Goal: Register for event/course: Sign up to attend an event or enroll in a course

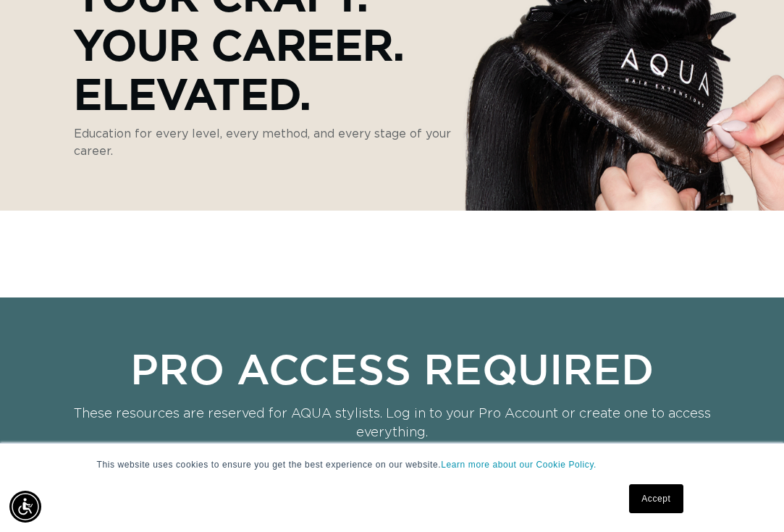
scroll to position [290, 0]
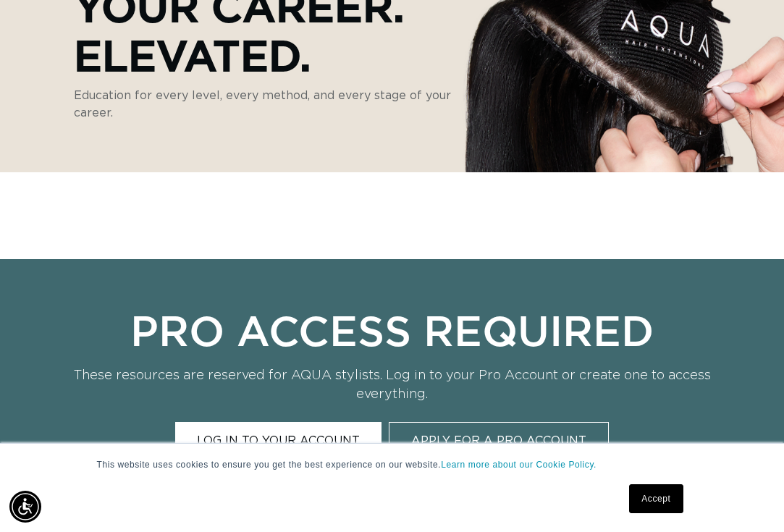
click at [657, 492] on link "Accept" at bounding box center [656, 499] width 54 height 29
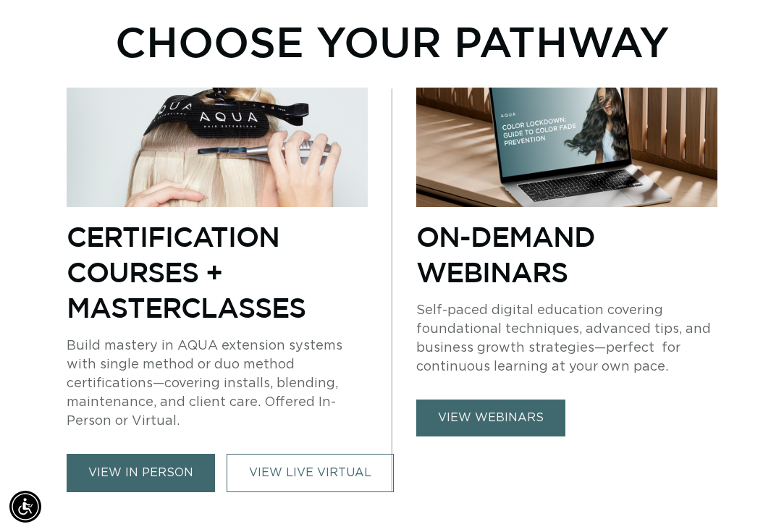
scroll to position [0, 0]
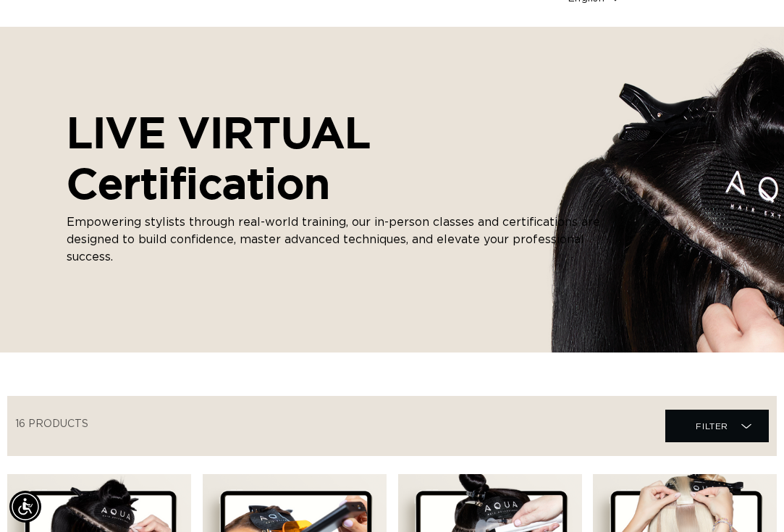
scroll to position [141, 1]
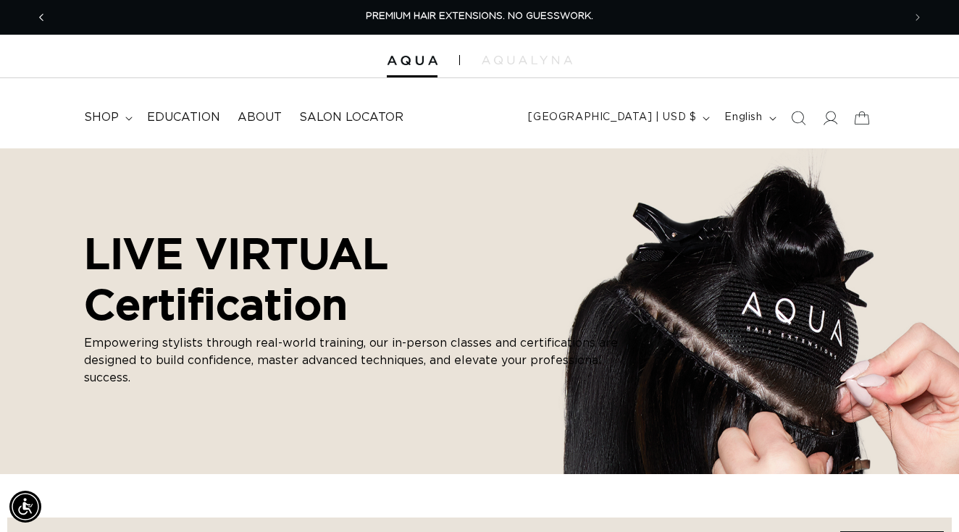
click at [49, 14] on button "Previous announcement" at bounding box center [41, 18] width 32 height 28
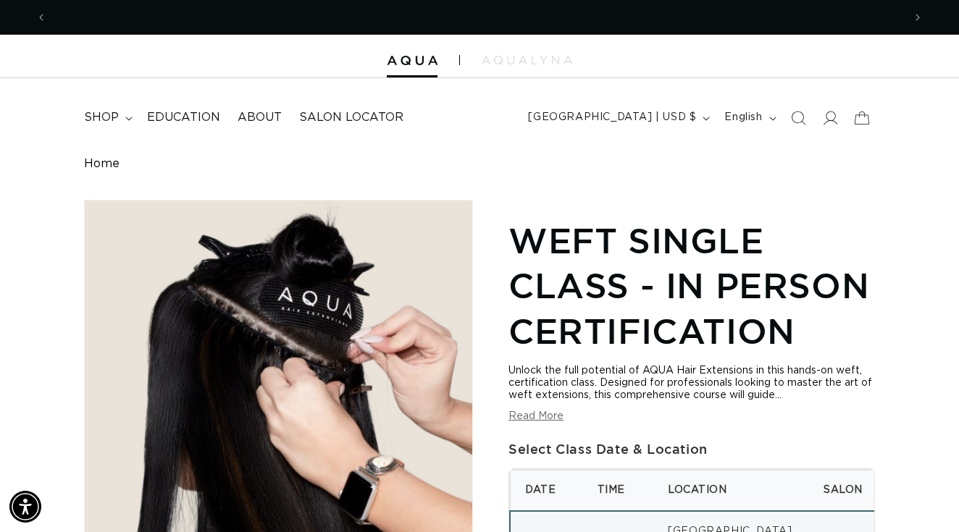
scroll to position [0, 1712]
click at [104, 115] on span "shop" at bounding box center [101, 117] width 35 height 15
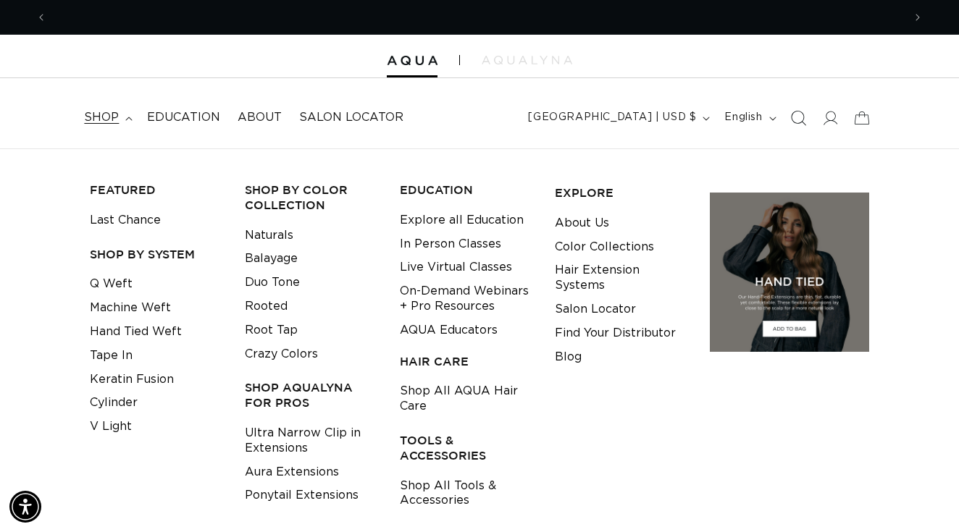
scroll to position [0, 0]
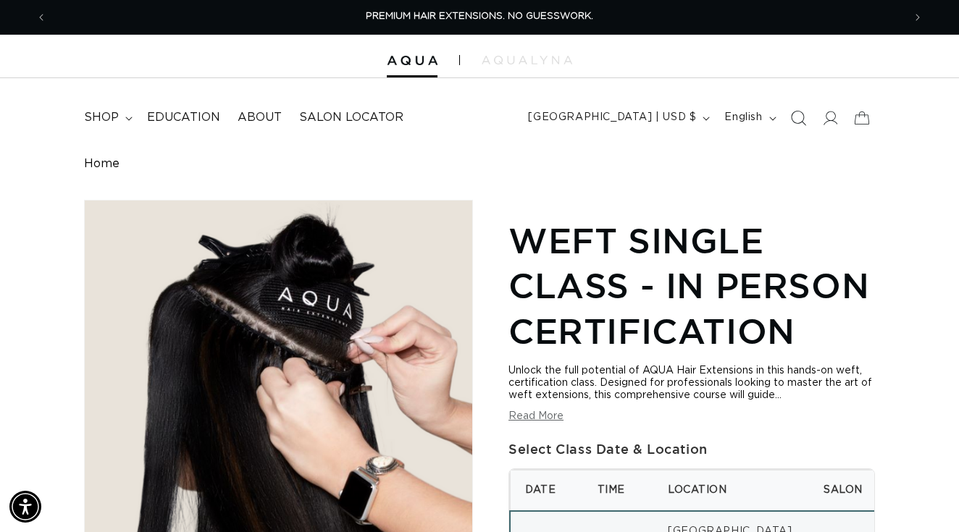
click at [789, 117] on span "Search" at bounding box center [798, 118] width 32 height 32
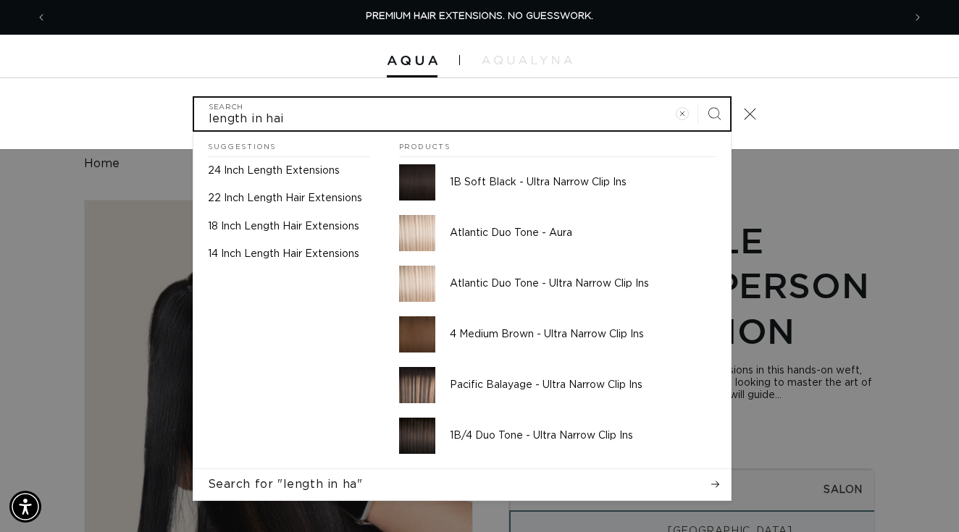
type input "length in hair"
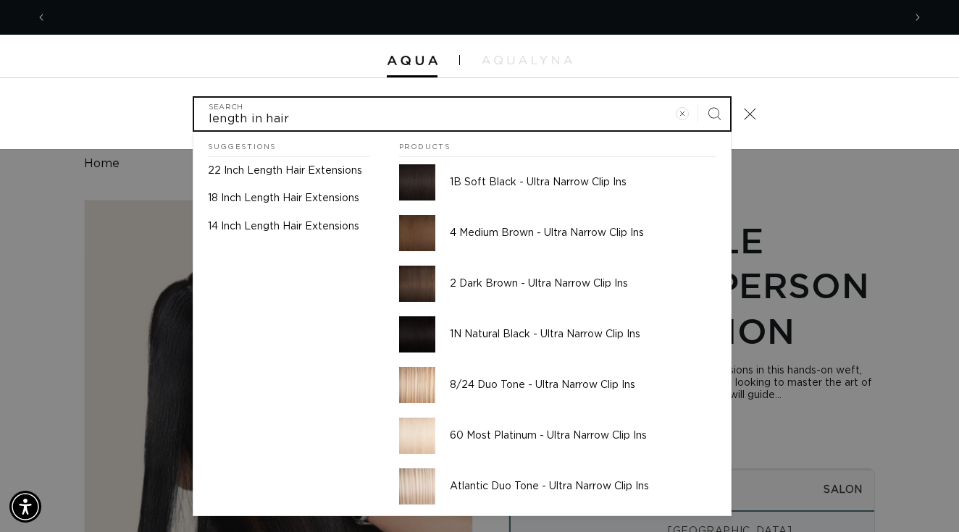
scroll to position [0, 1712]
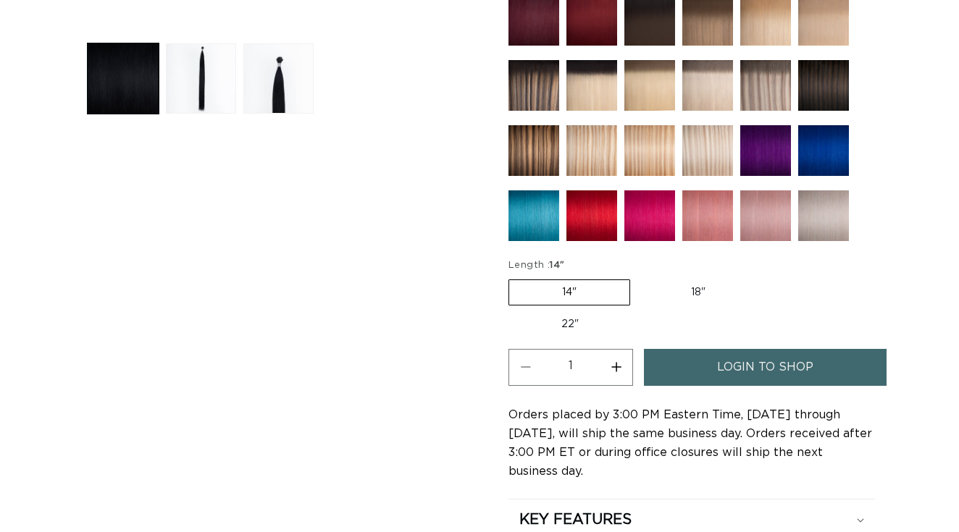
scroll to position [593, 0]
click at [598, 319] on label "22" Variant sold out or unavailable" at bounding box center [569, 324] width 123 height 25
click at [766, 277] on input "22" Variant sold out or unavailable" at bounding box center [766, 277] width 1 height 1
radio input "true"
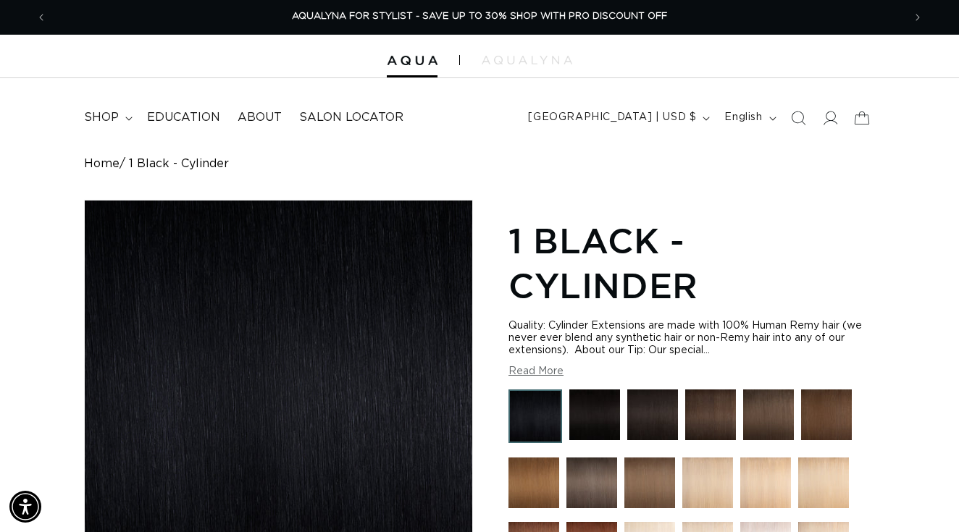
scroll to position [0, 0]
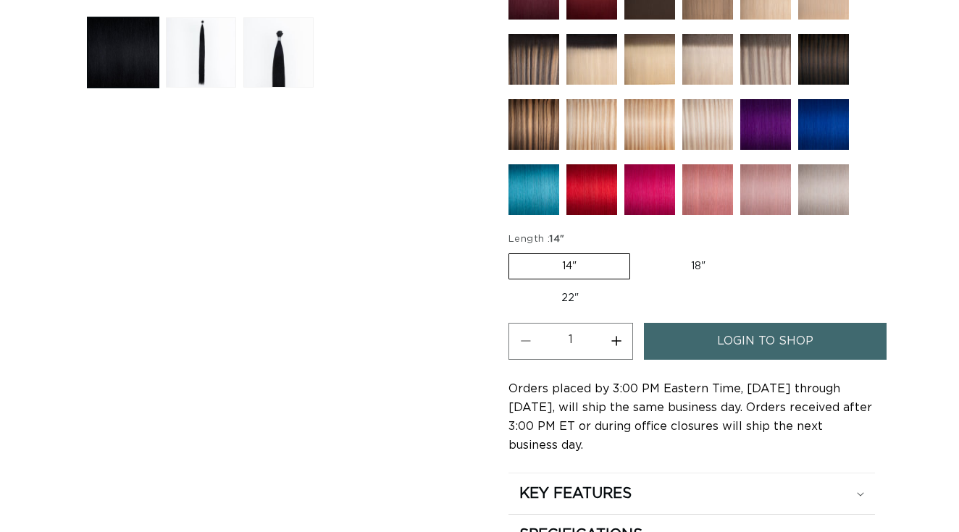
scroll to position [619, 0]
click at [590, 288] on label "22" Variant sold out or unavailable" at bounding box center [569, 298] width 123 height 25
click at [766, 251] on input "22" Variant sold out or unavailable" at bounding box center [766, 251] width 1 height 1
radio input "true"
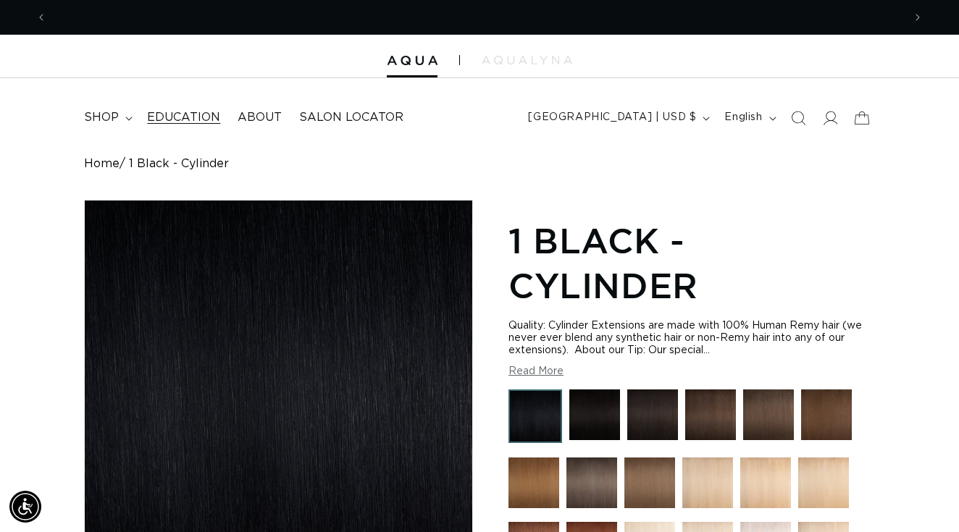
scroll to position [0, 0]
click at [43, 16] on icon "Previous announcement" at bounding box center [41, 17] width 5 height 16
click at [41, 19] on icon "Previous announcement" at bounding box center [41, 17] width 5 height 16
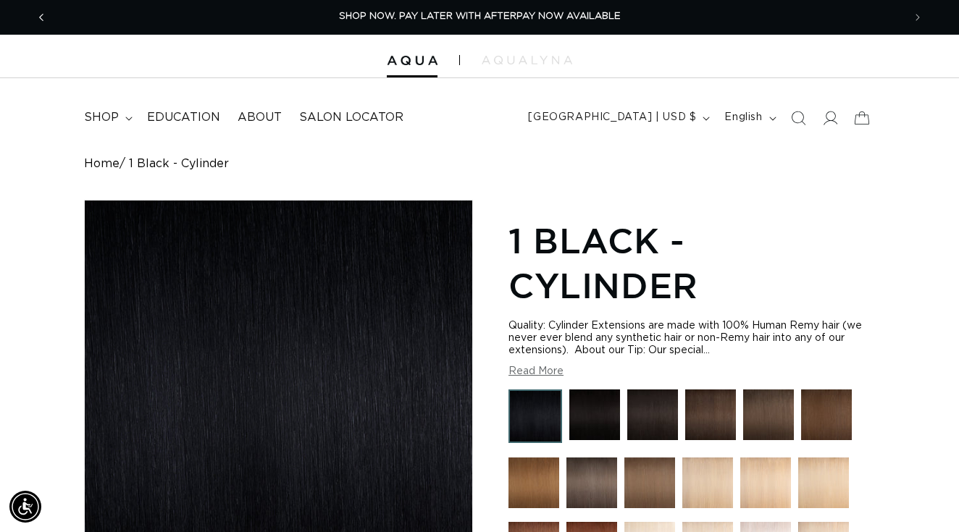
click at [42, 18] on icon "Previous announcement" at bounding box center [41, 17] width 5 height 16
click at [120, 114] on summary "shop" at bounding box center [106, 117] width 63 height 33
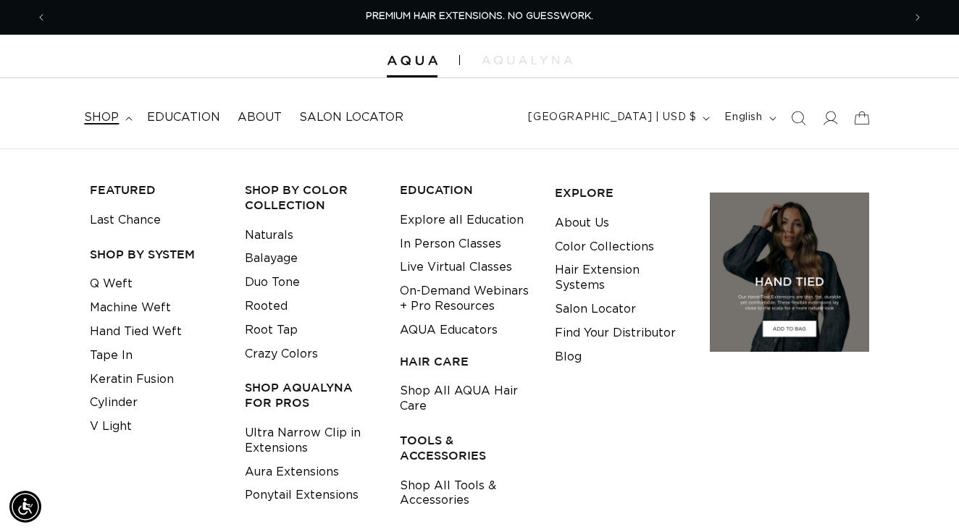
click at [165, 247] on h3 "SHOP BY SYSTEM" at bounding box center [156, 254] width 133 height 15
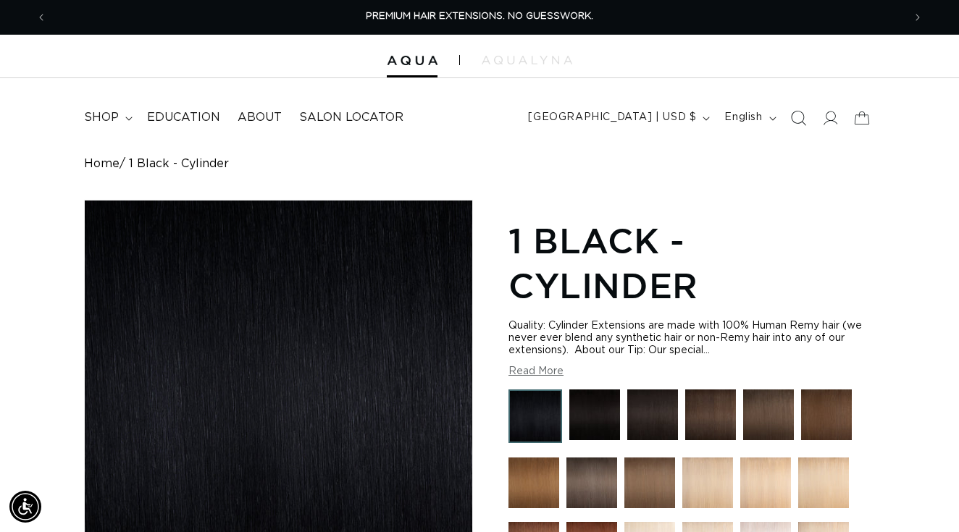
click at [803, 110] on icon "Search" at bounding box center [797, 117] width 15 height 15
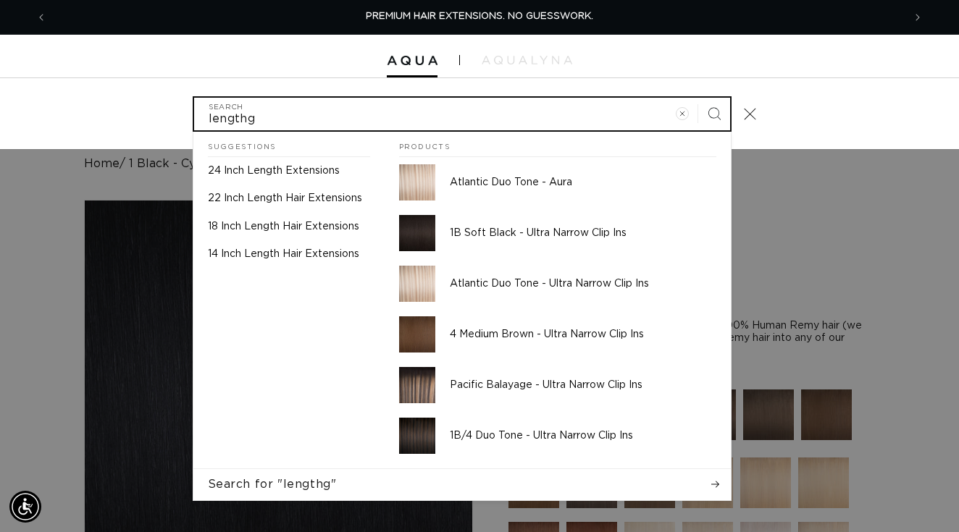
type input "length"
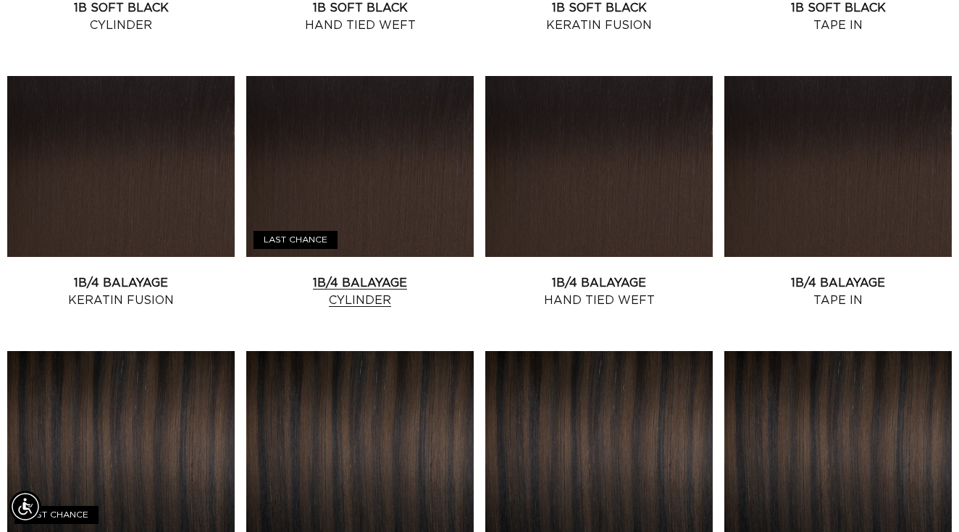
scroll to position [0, 1712]
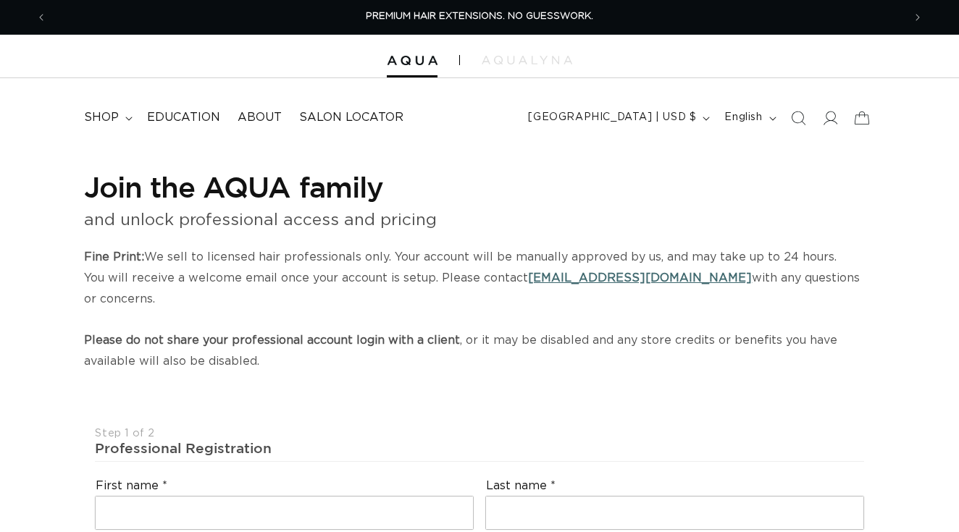
select select "US"
select select "[GEOGRAPHIC_DATA]"
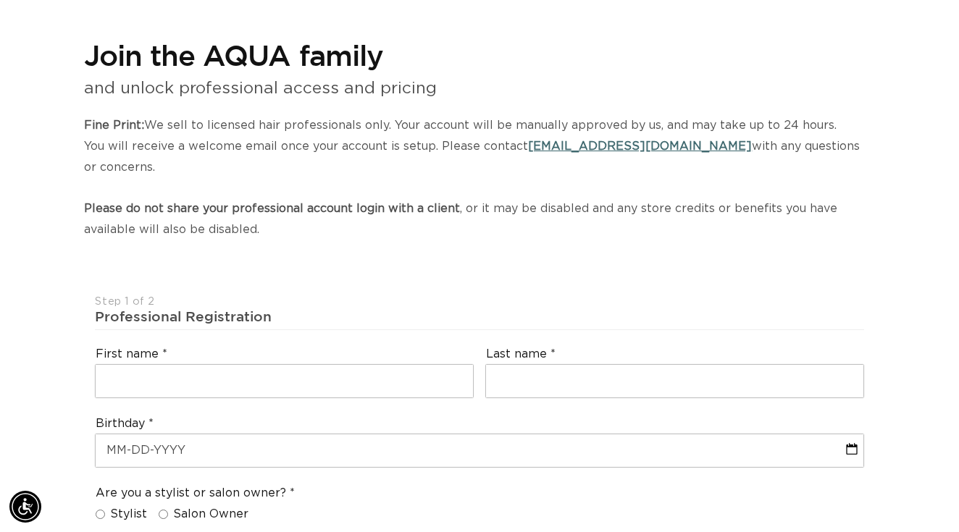
scroll to position [137, 0]
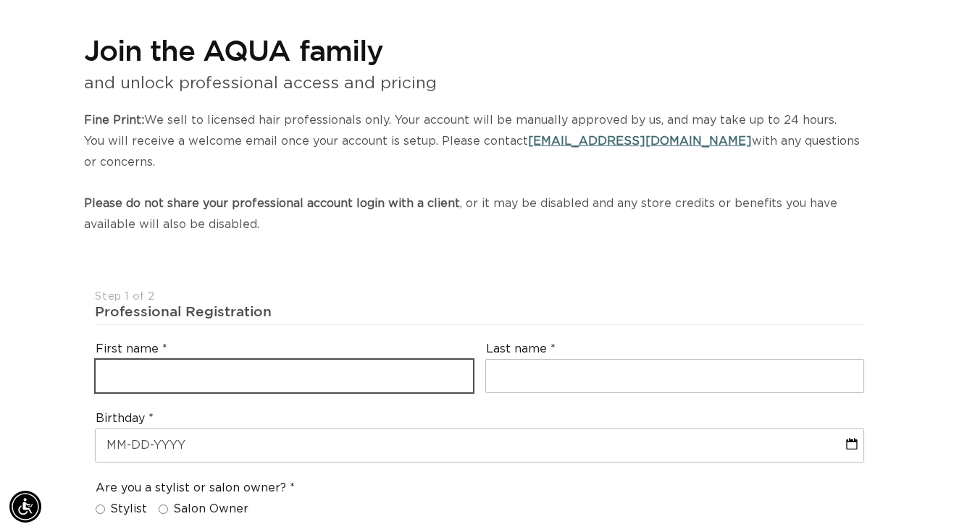
click at [327, 367] on input "text" at bounding box center [284, 376] width 377 height 33
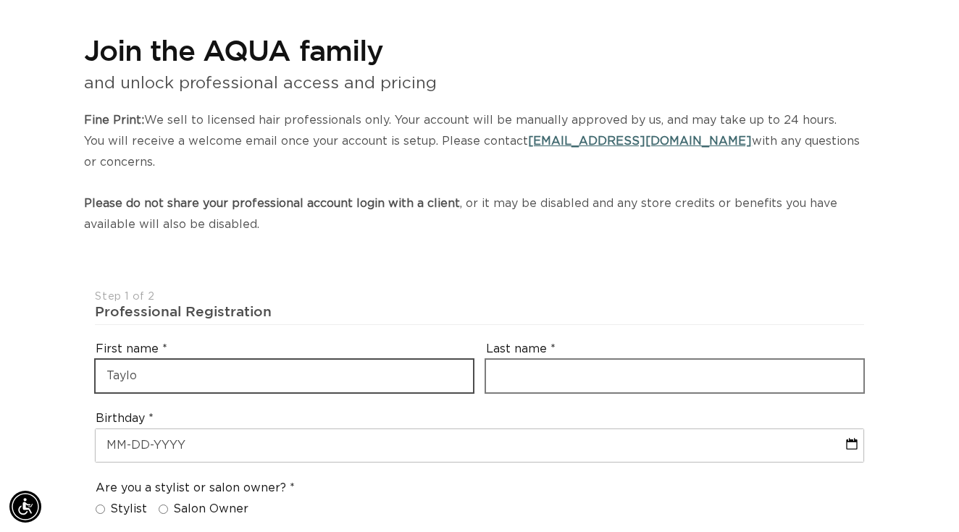
scroll to position [0, 856]
type input "Taylor"
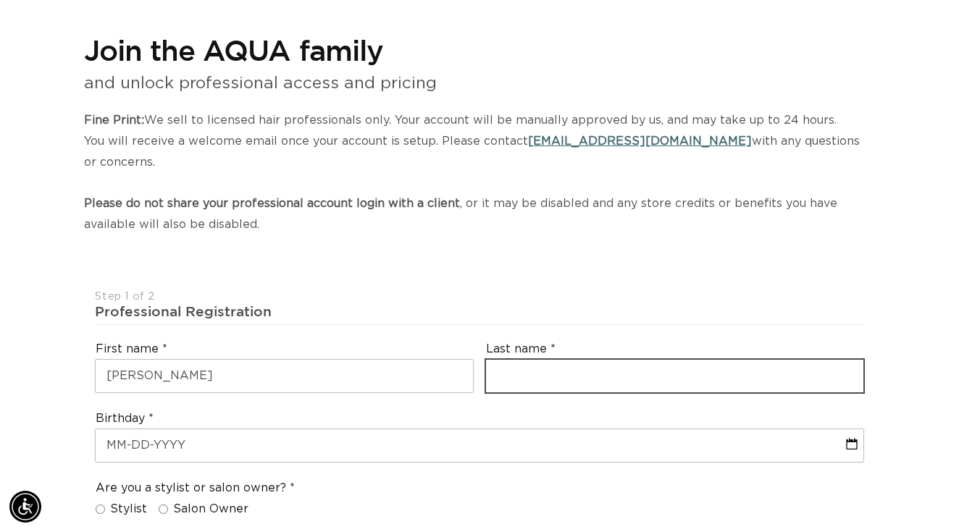
click at [551, 368] on input "text" at bounding box center [674, 376] width 377 height 33
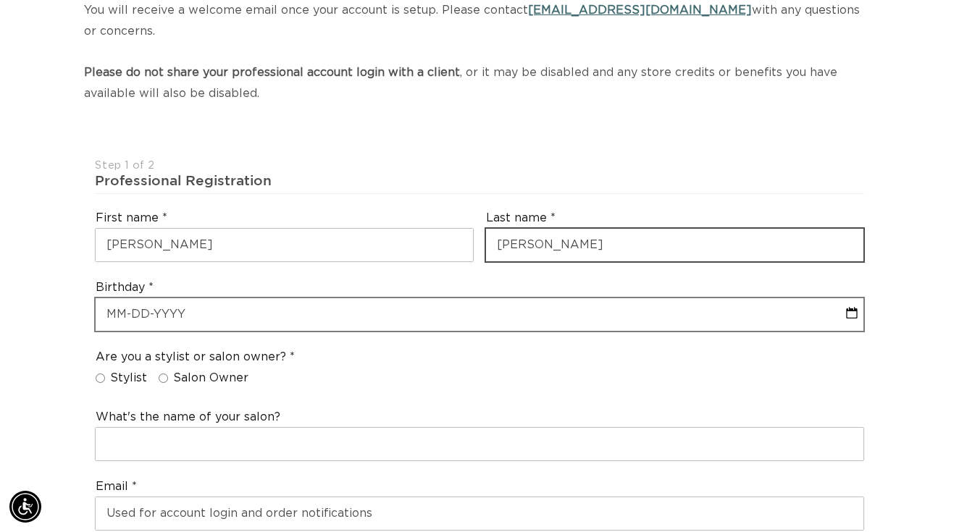
scroll to position [277, 0]
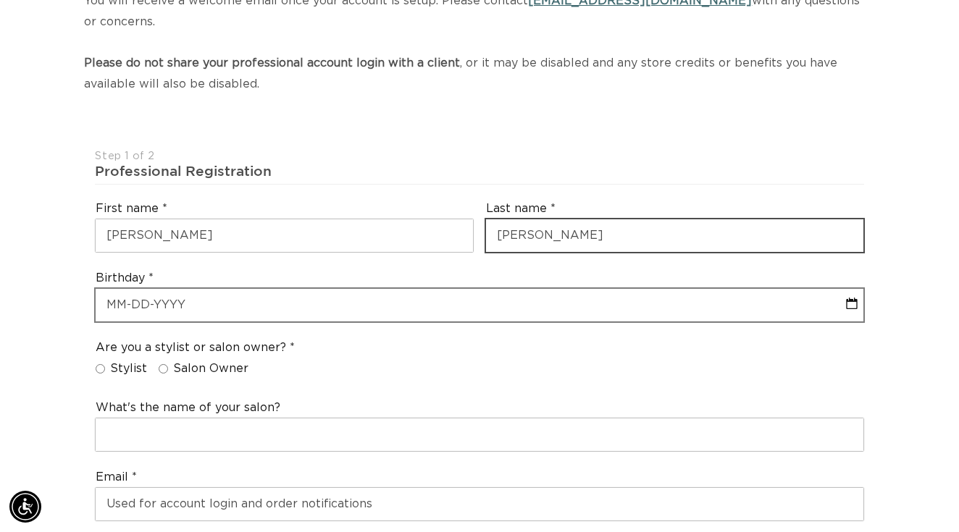
type input "Mehrtens"
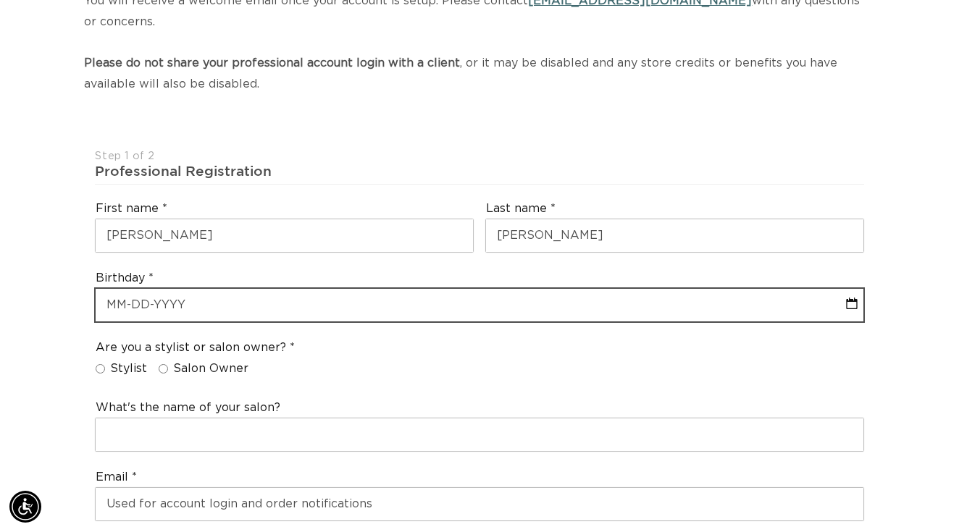
click at [493, 301] on input "text" at bounding box center [479, 305] width 767 height 33
select select "9"
select select "2025"
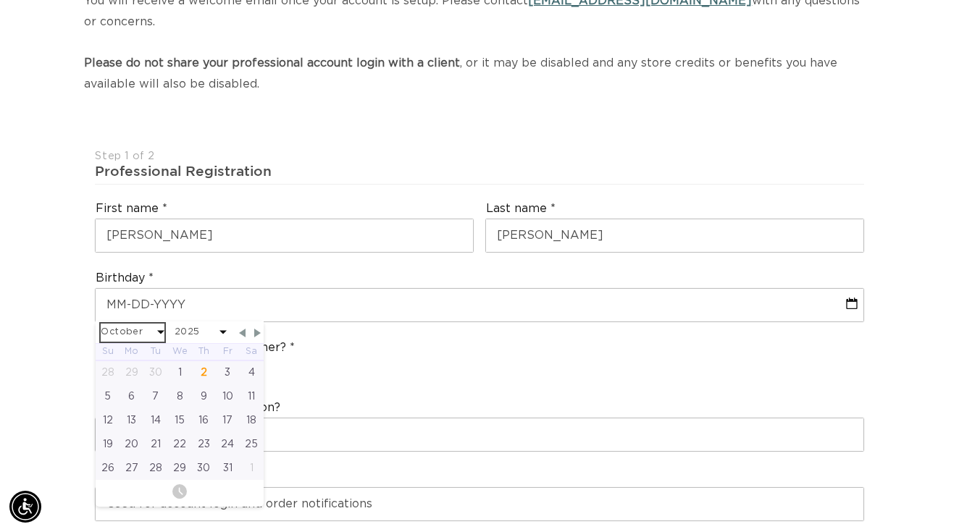
scroll to position [0, 1712]
select select "2"
select select "2025"
click at [246, 461] on div "29" at bounding box center [252, 468] width 24 height 24
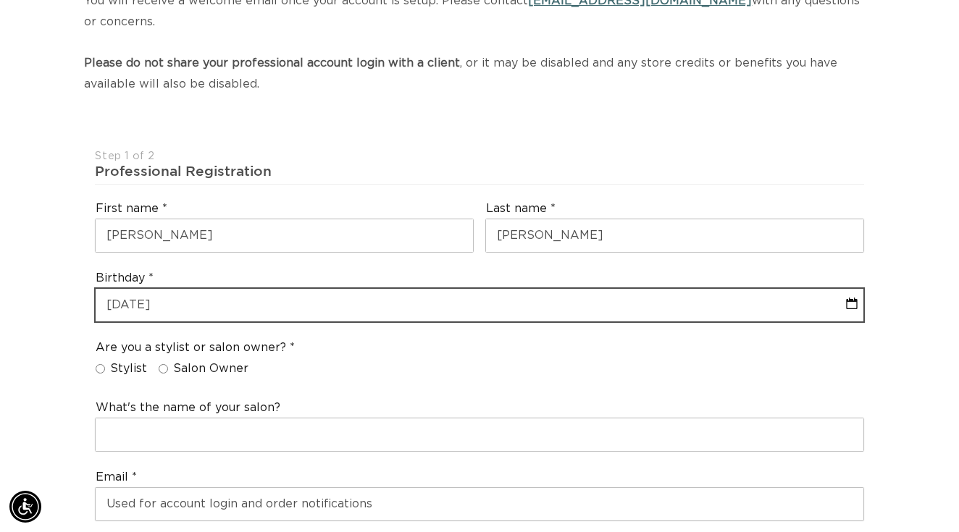
click at [211, 301] on input "text" at bounding box center [479, 305] width 767 height 33
select select "2"
select select "2025"
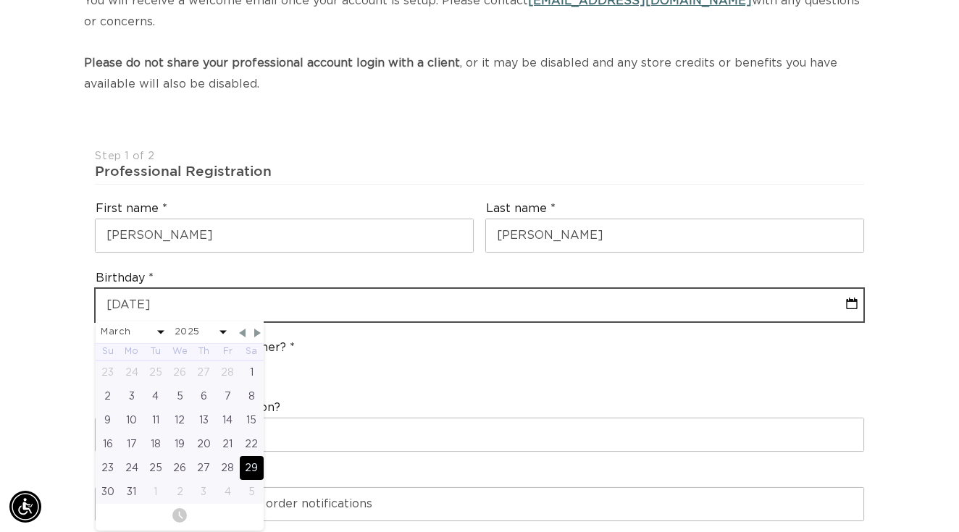
scroll to position [0, 856]
type input "03-29-202"
select select "2"
select select "2025"
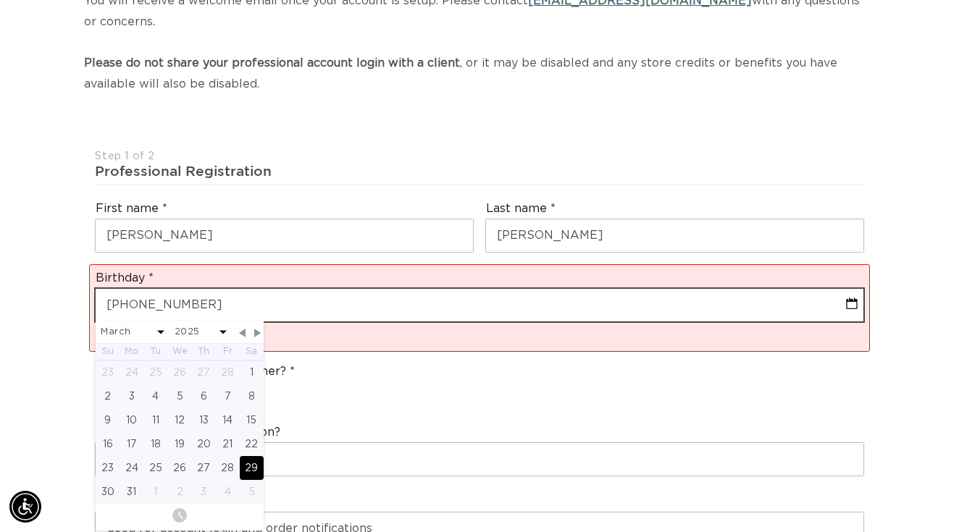
type input "03-29-20"
select select "2"
select select "2025"
type input "03-29-200"
select select "2"
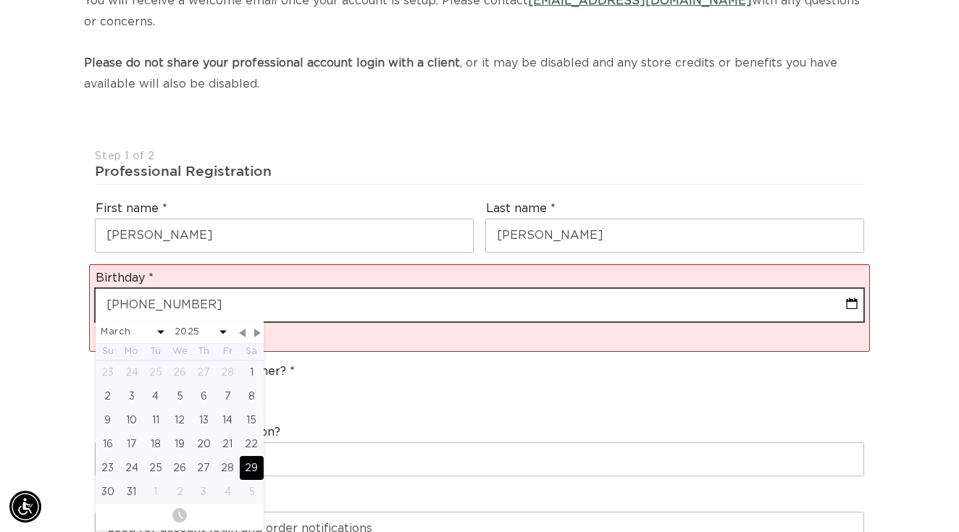
select select "2025"
type input "03-29-2006"
select select "2"
select select "2006"
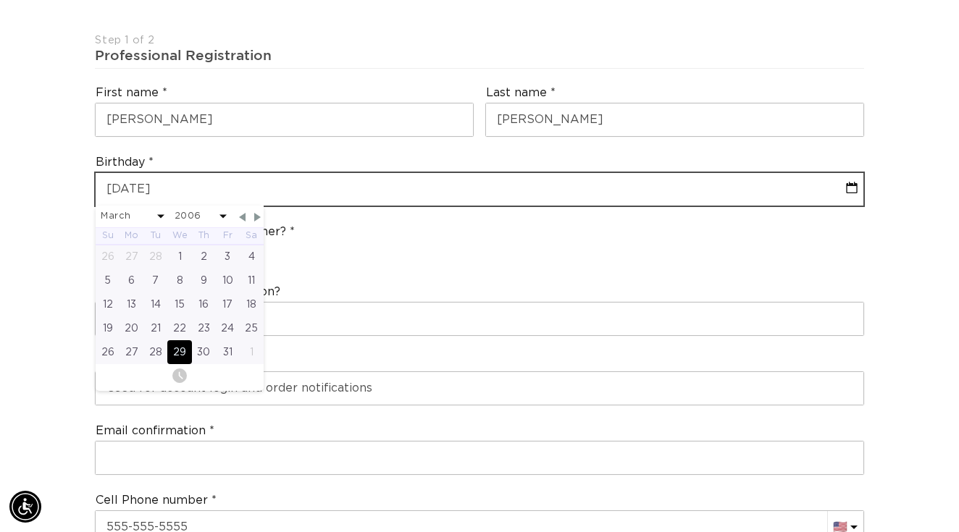
scroll to position [0, 1712]
type input "03-29-2006"
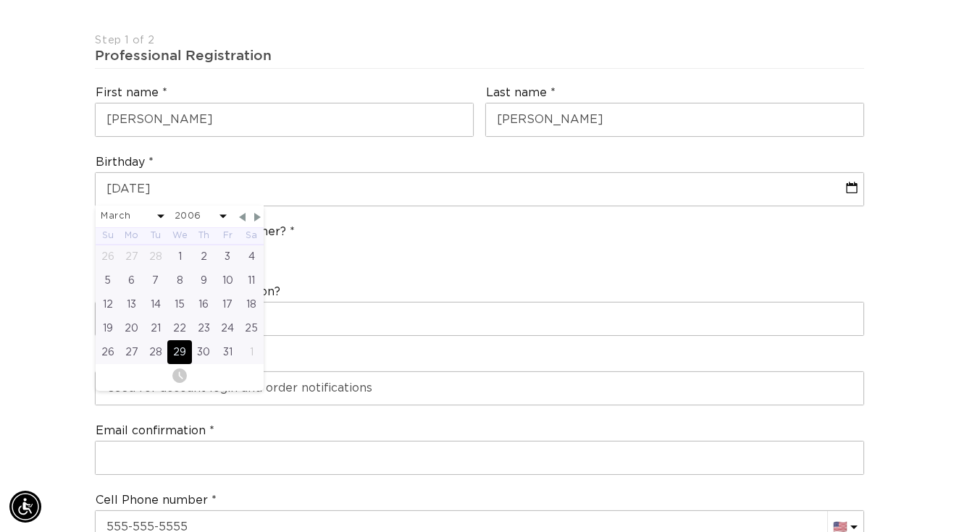
click at [427, 278] on div "What's the name of your salon?" at bounding box center [479, 310] width 780 height 64
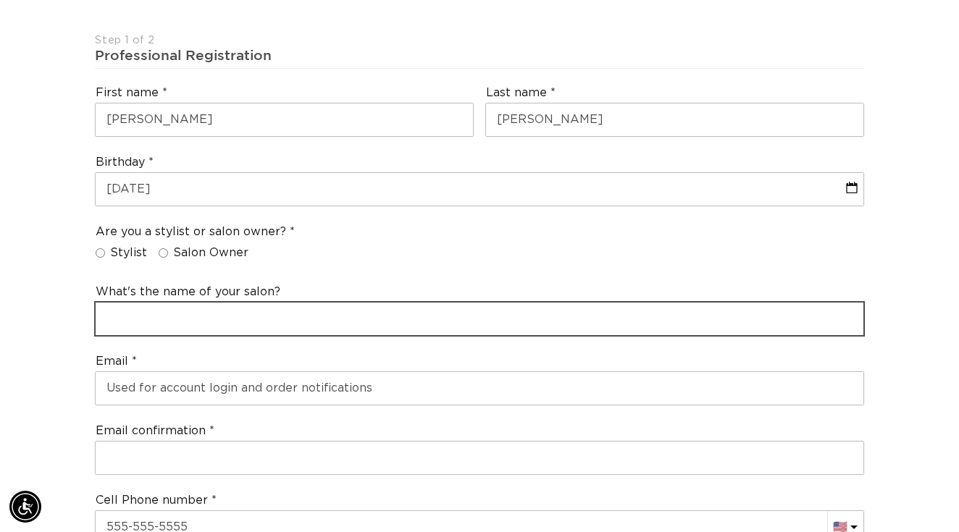
click at [329, 303] on input "text" at bounding box center [479, 319] width 767 height 33
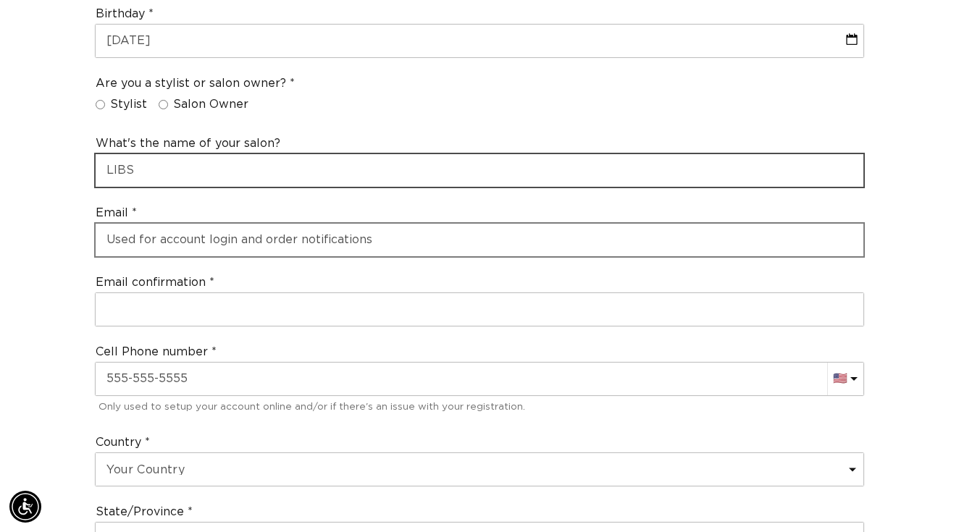
scroll to position [0, 856]
type input "LIBS"
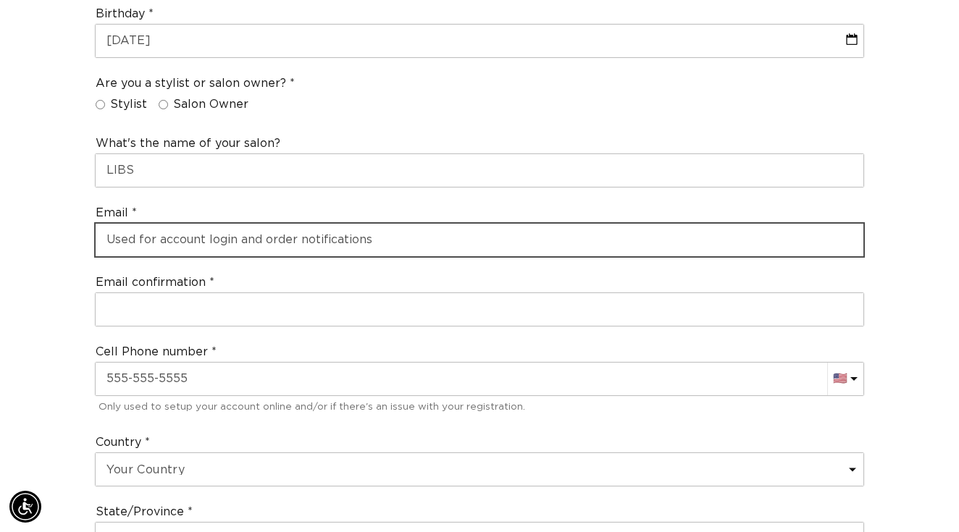
click at [332, 224] on input "email" at bounding box center [479, 240] width 767 height 33
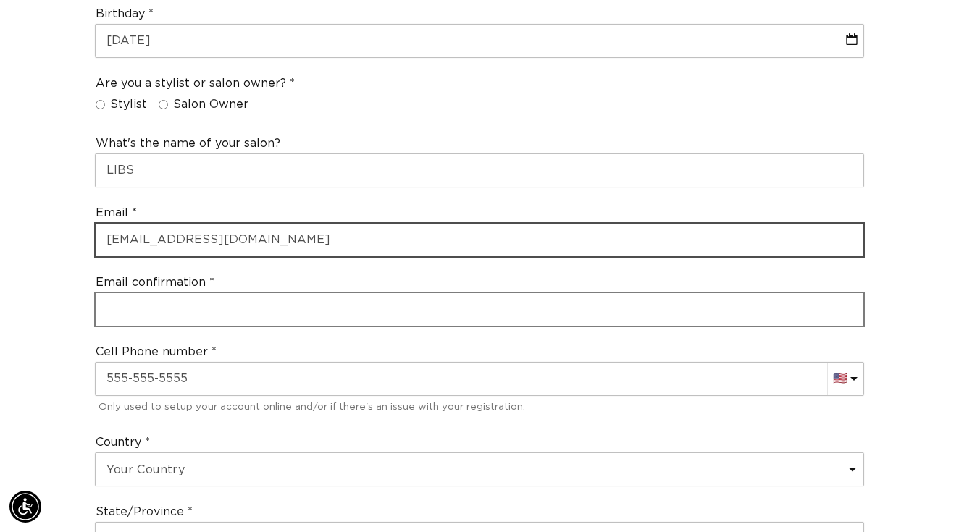
type input "mehrtenst7883@libs.edu"
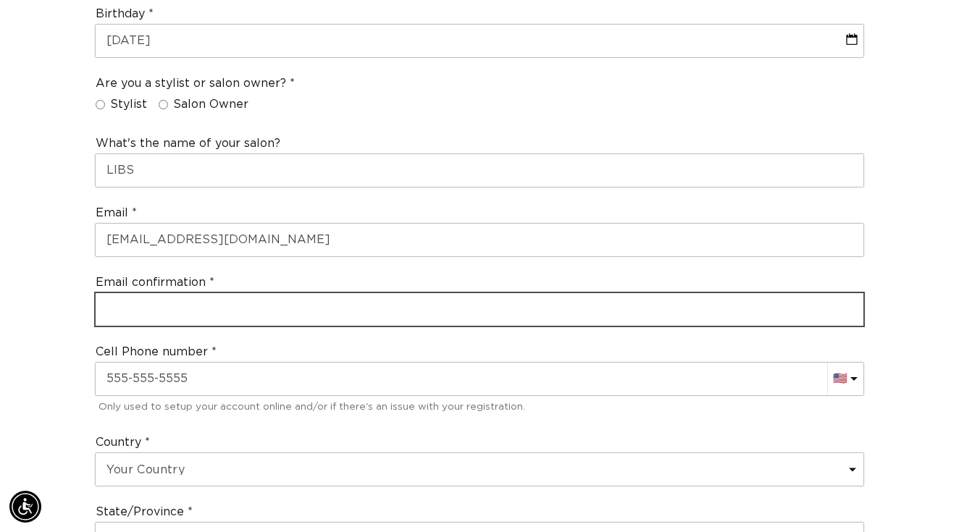
click at [277, 293] on input "email" at bounding box center [479, 309] width 767 height 33
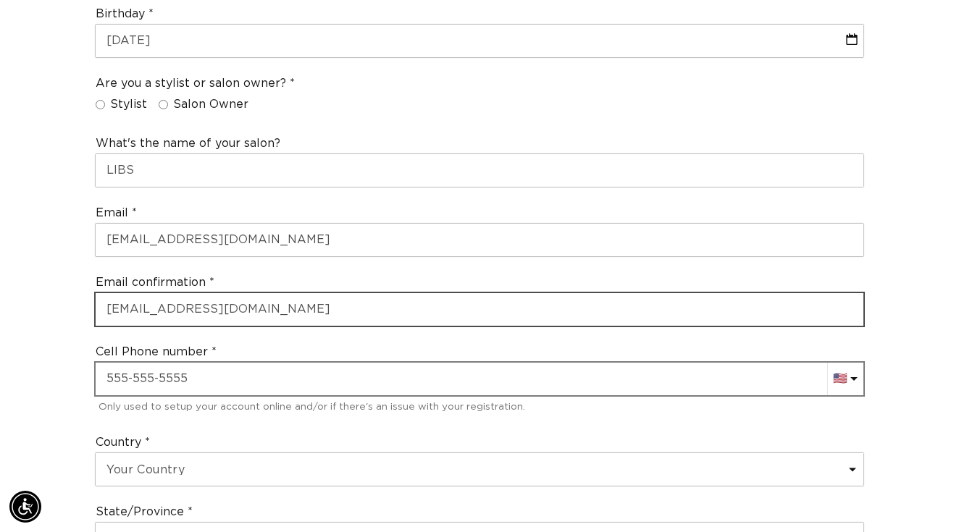
type input "mehrtenst7883@libs.edu"
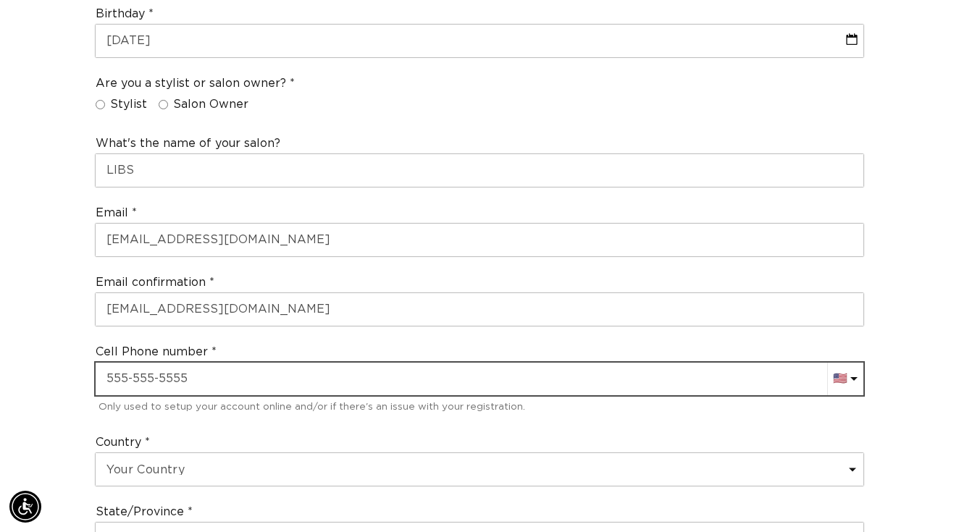
click at [199, 373] on input "text" at bounding box center [479, 379] width 767 height 33
type input "[PHONE_NUMBER]"
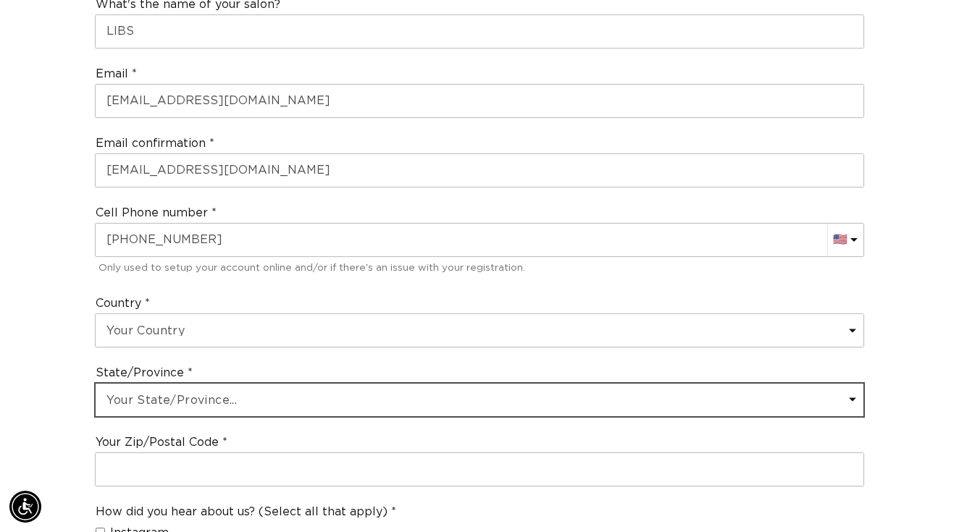
select select "[US_STATE]"
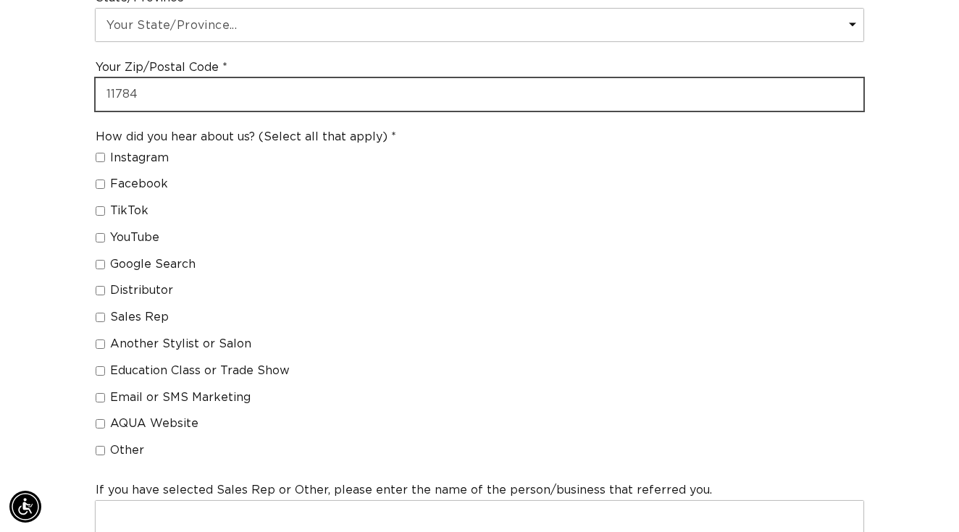
scroll to position [1058, 0]
type input "11784"
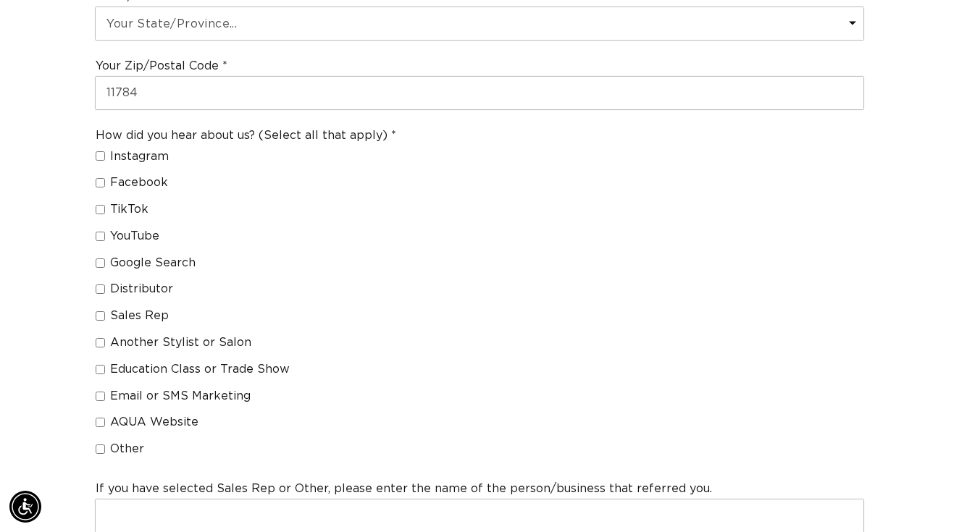
click at [97, 365] on input "Education Class or Trade Show" at bounding box center [100, 369] width 9 height 9
checkbox input "true"
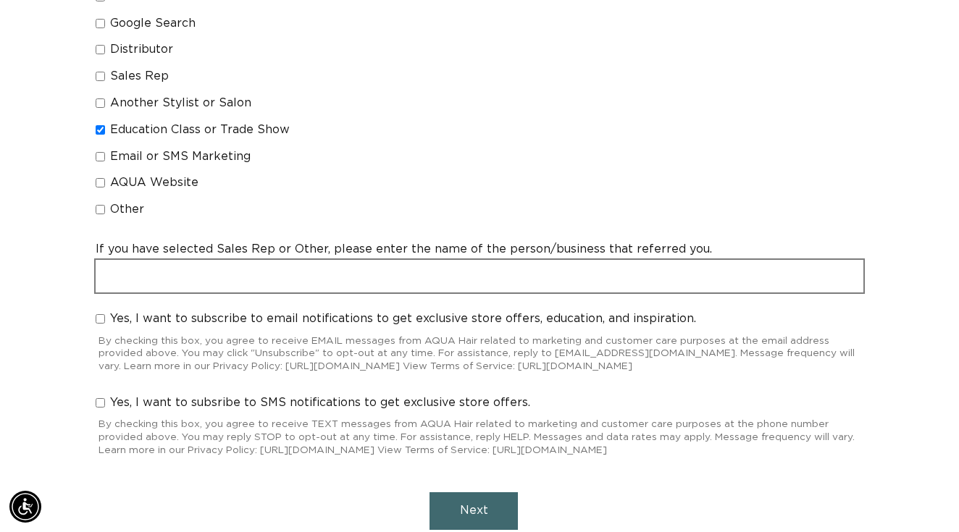
scroll to position [1301, 0]
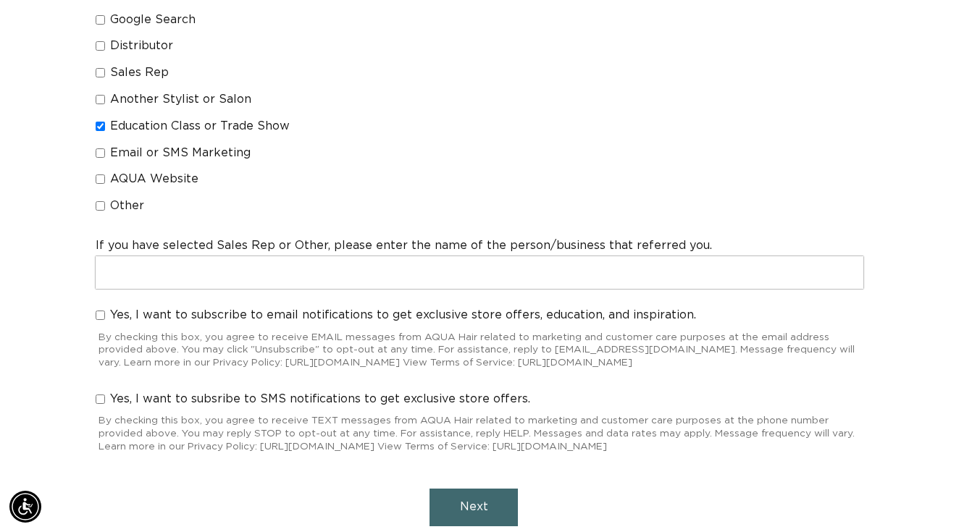
click at [104, 308] on label "Yes, I want to subscribe to email notifications to get exclusive store offers, …" at bounding box center [396, 315] width 600 height 15
click at [104, 311] on input "Yes, I want to subscribe to email notifications to get exclusive store offers, …" at bounding box center [100, 315] width 9 height 9
checkbox input "true"
click at [100, 395] on input "Yes, I want to subsribe to SMS notifications to get exclusive store offers." at bounding box center [100, 399] width 9 height 9
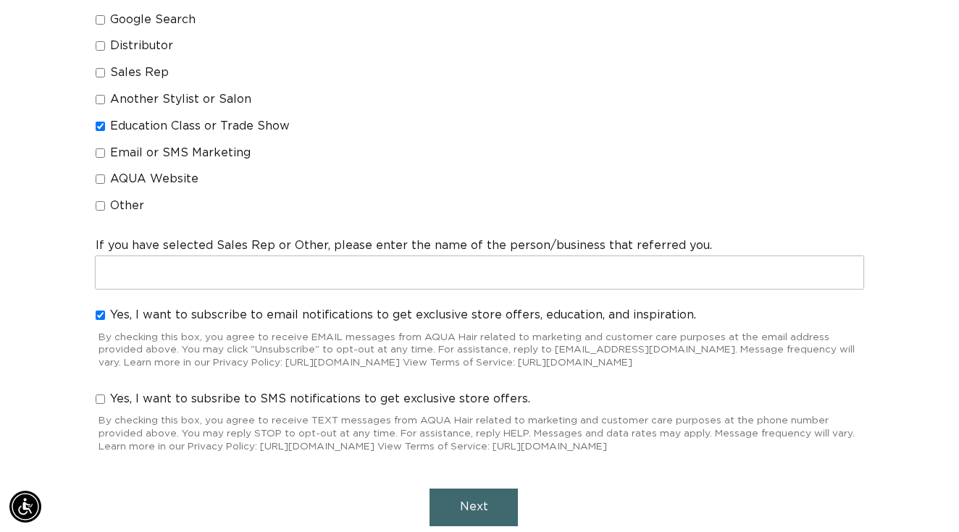
checkbox input "true"
click at [482, 508] on span "Next" at bounding box center [474, 507] width 28 height 12
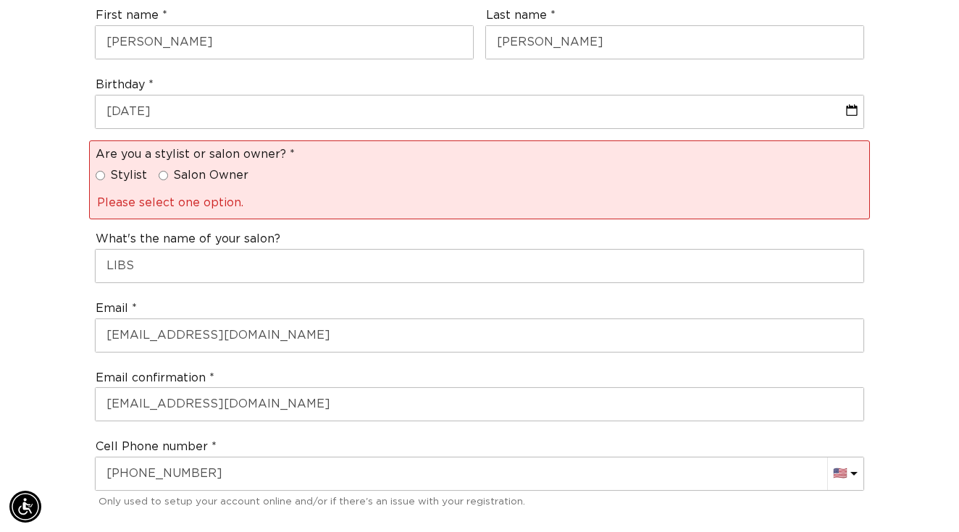
click at [104, 171] on input "Stylist" at bounding box center [100, 175] width 9 height 9
radio input "true"
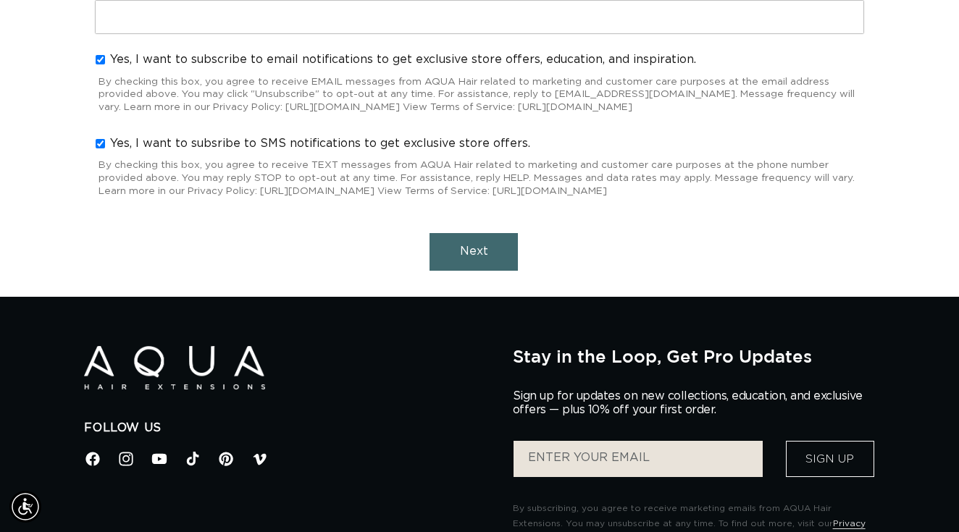
click at [478, 255] on span "Next" at bounding box center [474, 252] width 28 height 12
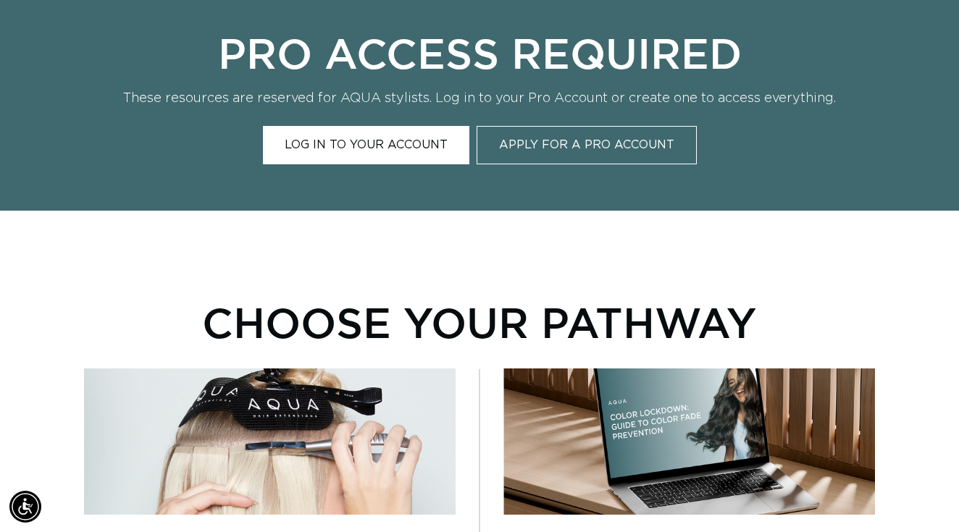
scroll to position [584, 0]
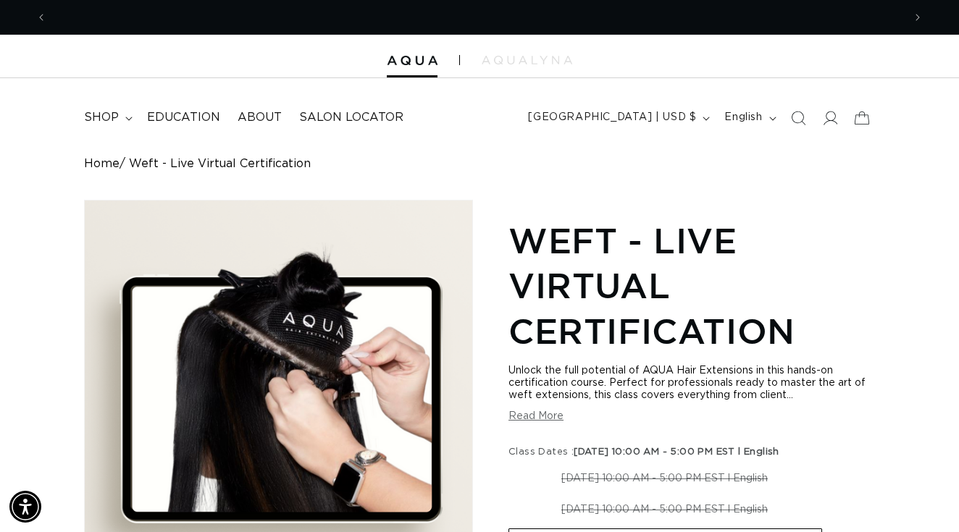
scroll to position [0, 1712]
click at [161, 111] on span "Education" at bounding box center [183, 117] width 73 height 15
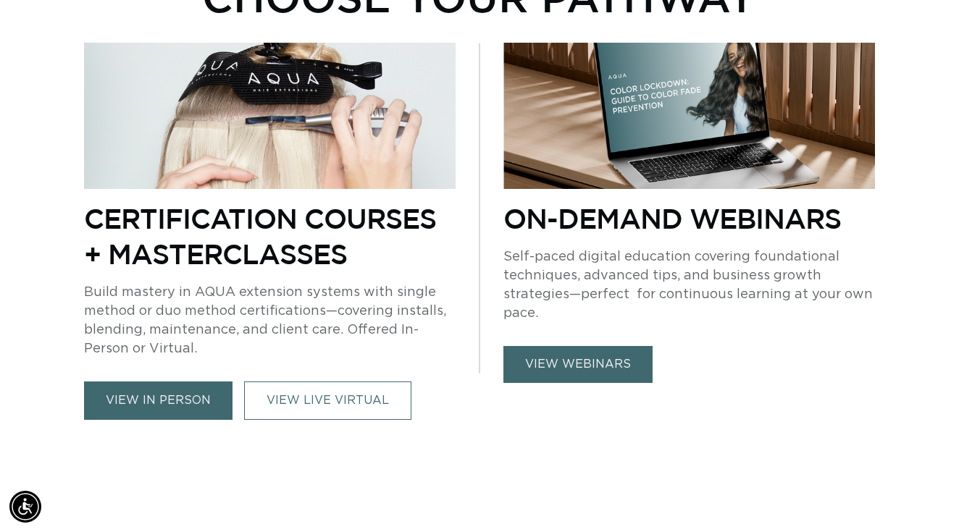
scroll to position [0, 1712]
click at [162, 408] on link "view in person" at bounding box center [158, 401] width 148 height 38
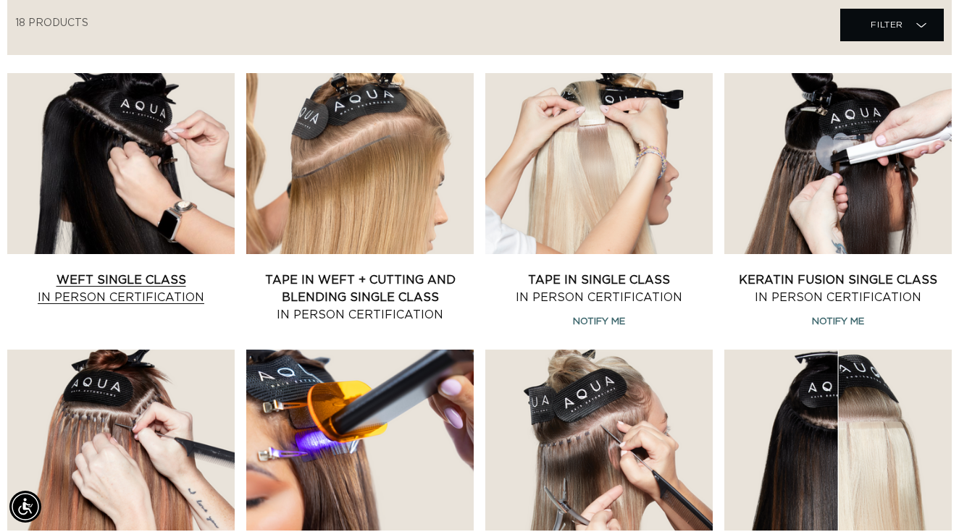
click at [105, 289] on link "Weft Single Class In Person Certification" at bounding box center [120, 289] width 227 height 35
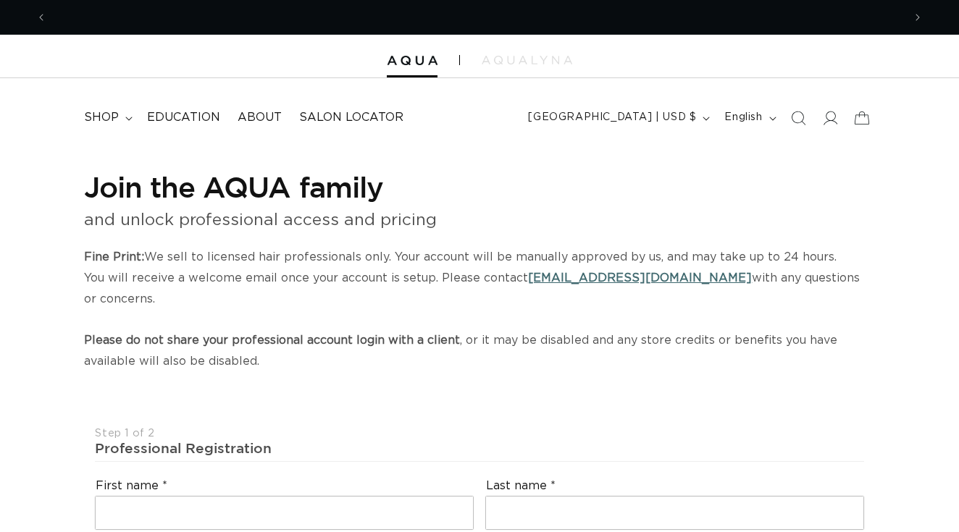
select select "US"
select select "[GEOGRAPHIC_DATA]"
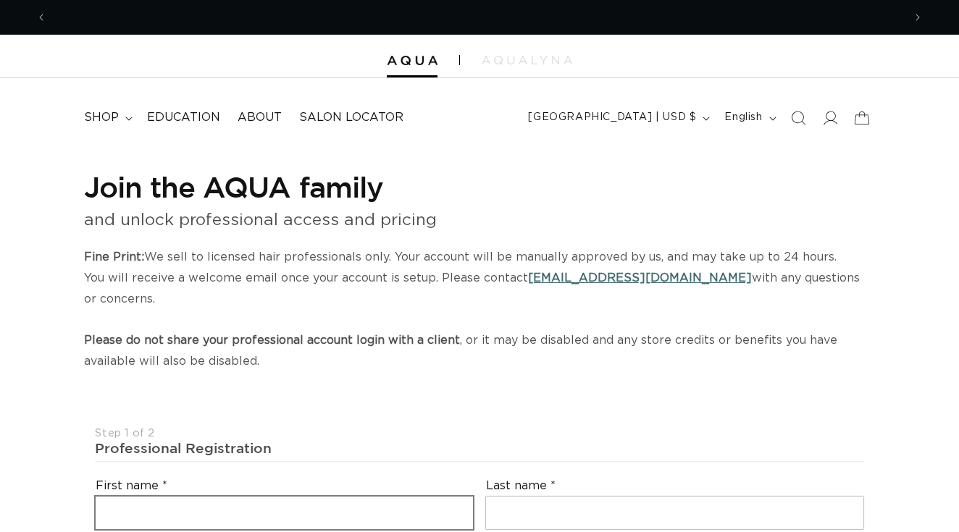
click at [269, 497] on input "text" at bounding box center [284, 513] width 377 height 33
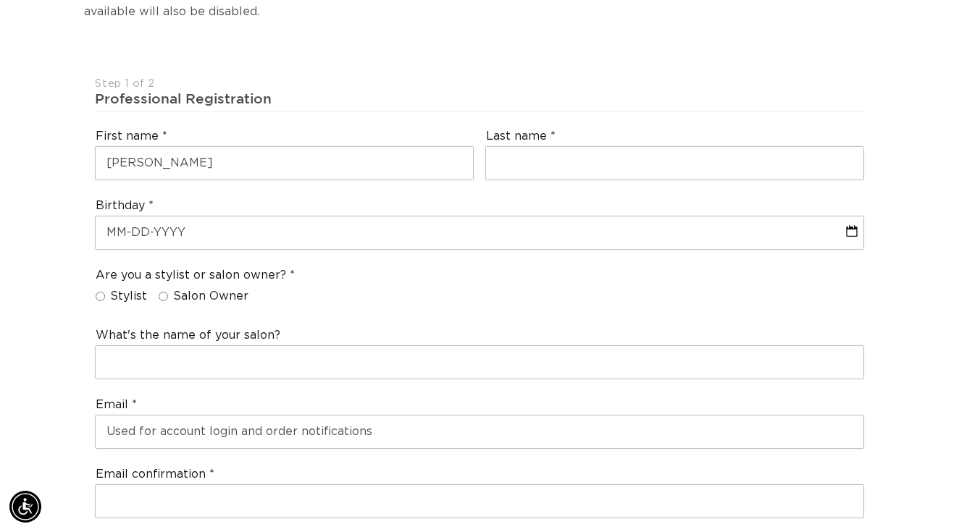
scroll to position [0, 1712]
type input "[PERSON_NAME]"
click at [561, 138] on div "Last name" at bounding box center [675, 154] width 390 height 64
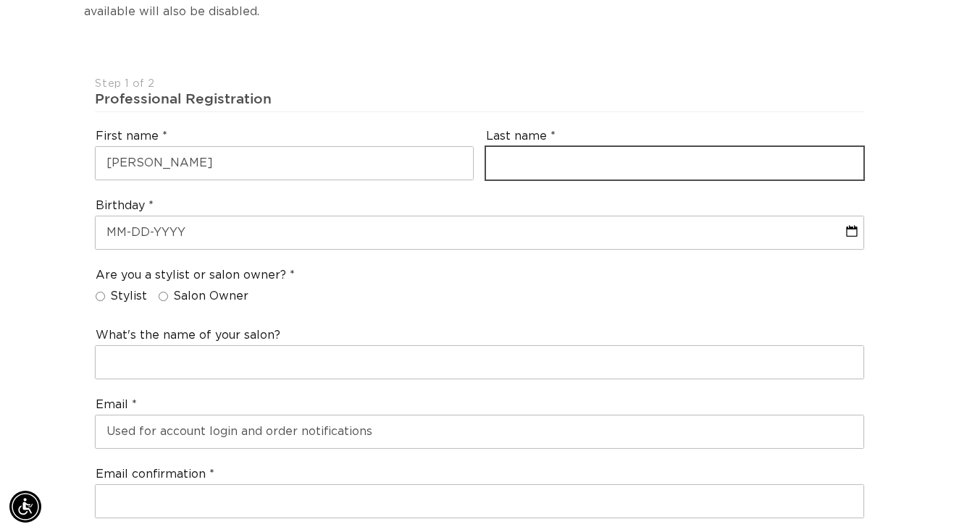
click at [561, 164] on input "text" at bounding box center [674, 163] width 377 height 33
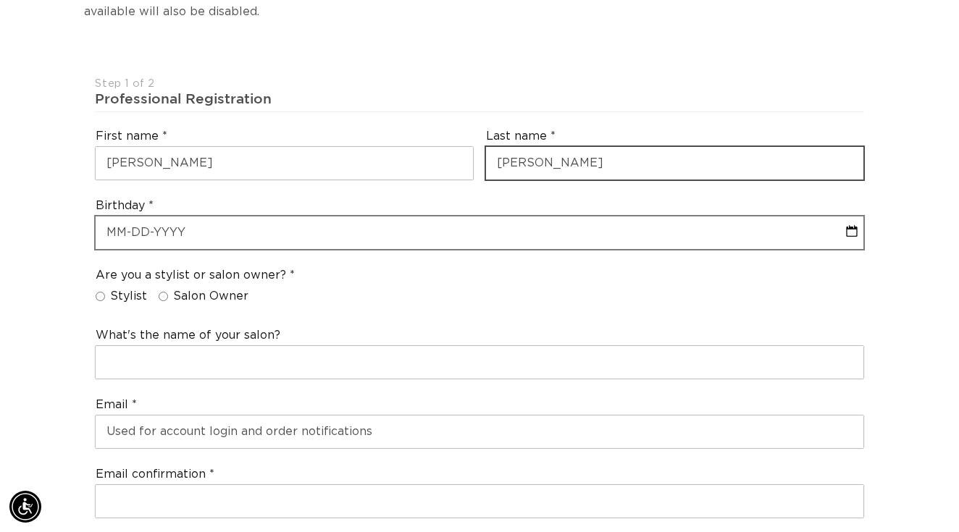
type input "[PERSON_NAME]"
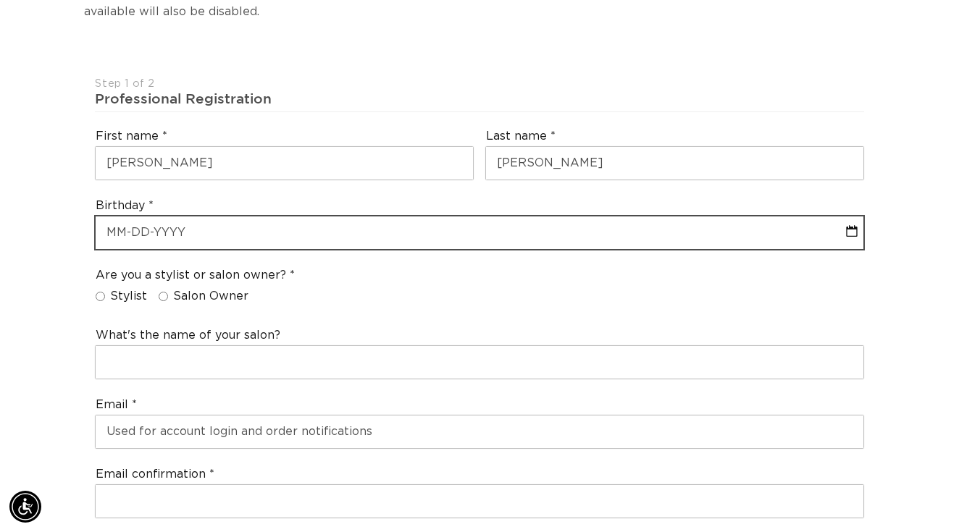
select select "9"
select select "2025"
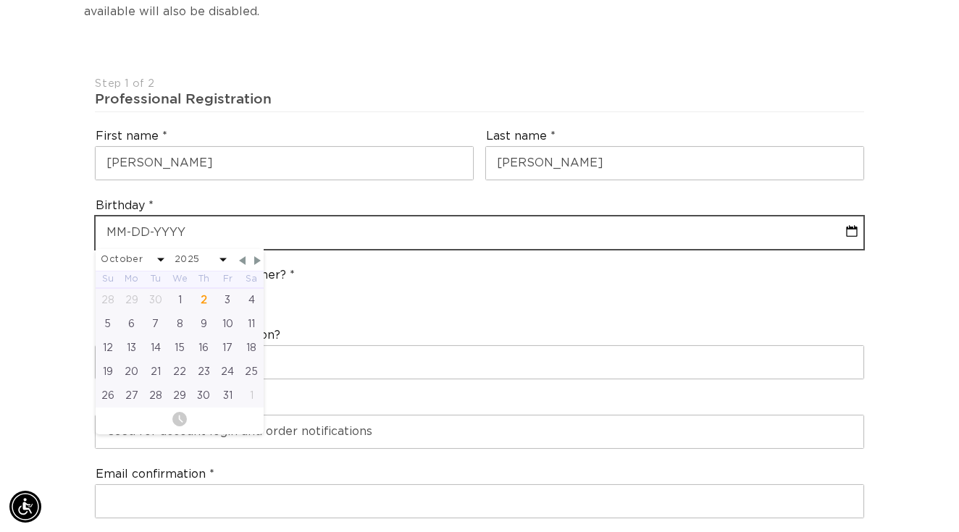
click at [350, 217] on input "text" at bounding box center [479, 233] width 767 height 33
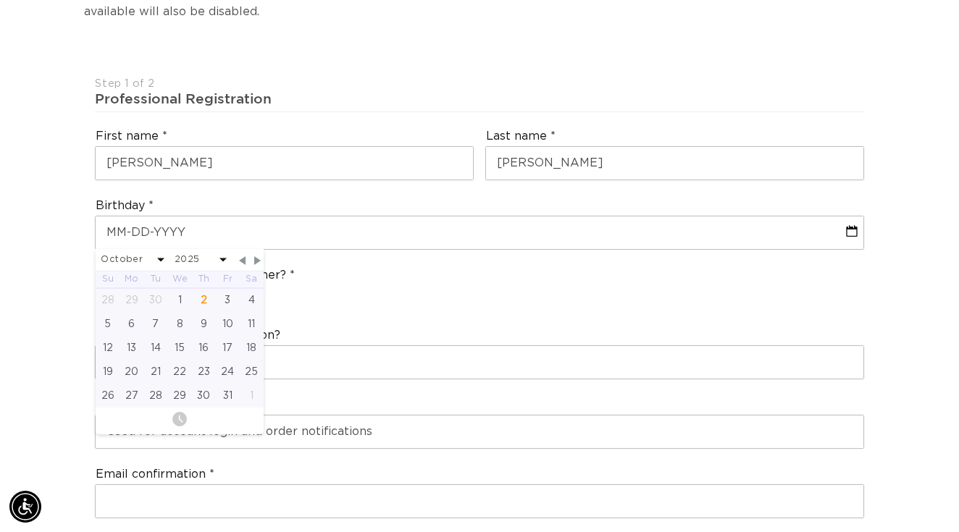
click at [221, 259] on span at bounding box center [222, 261] width 7 height 4
select select "9"
select select "2003"
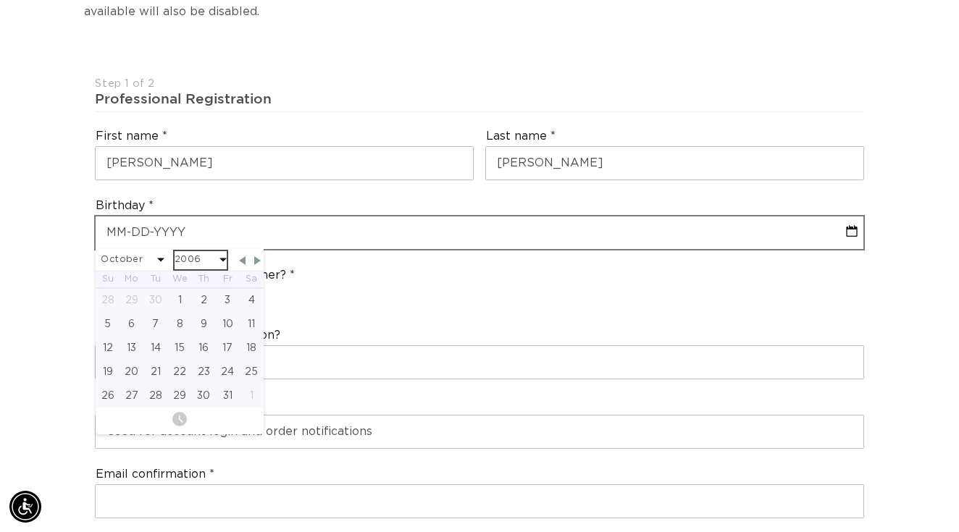
select select "9"
select select "2006"
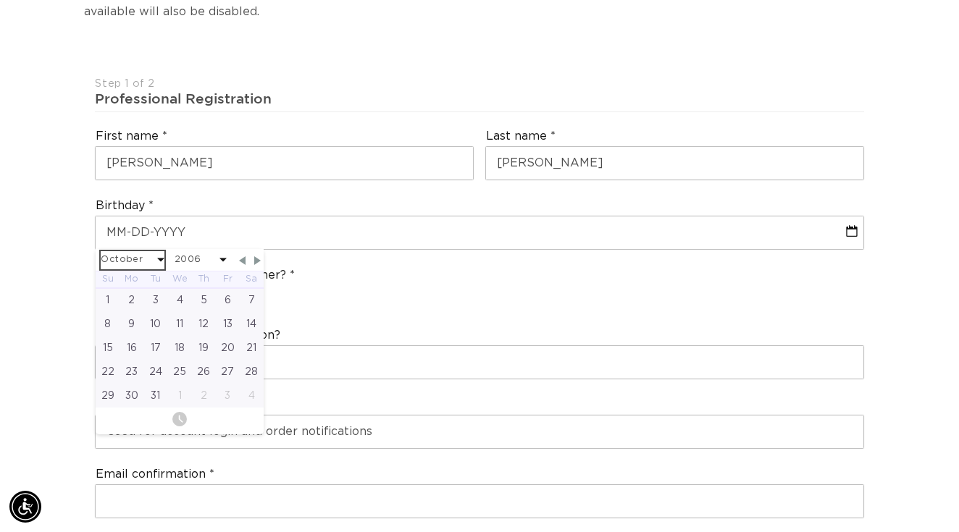
scroll to position [0, 856]
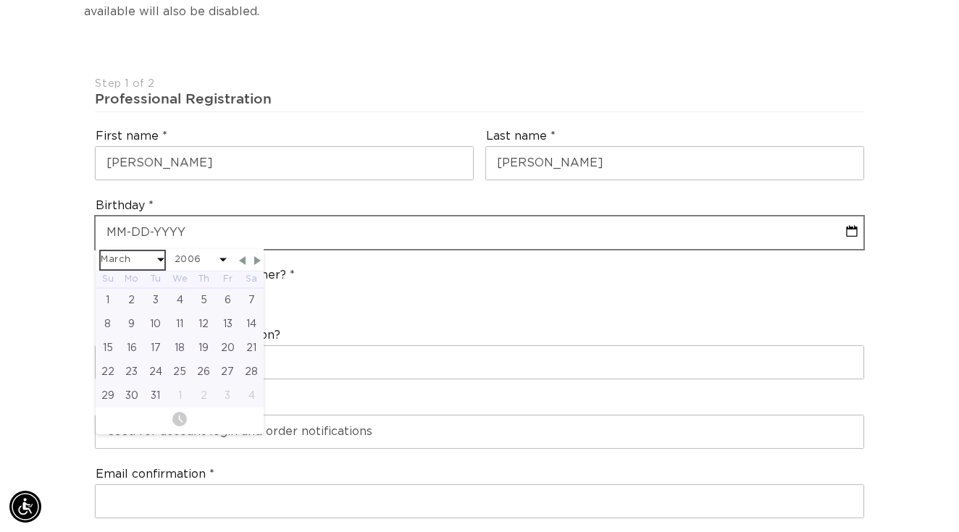
select select "2"
select select "2006"
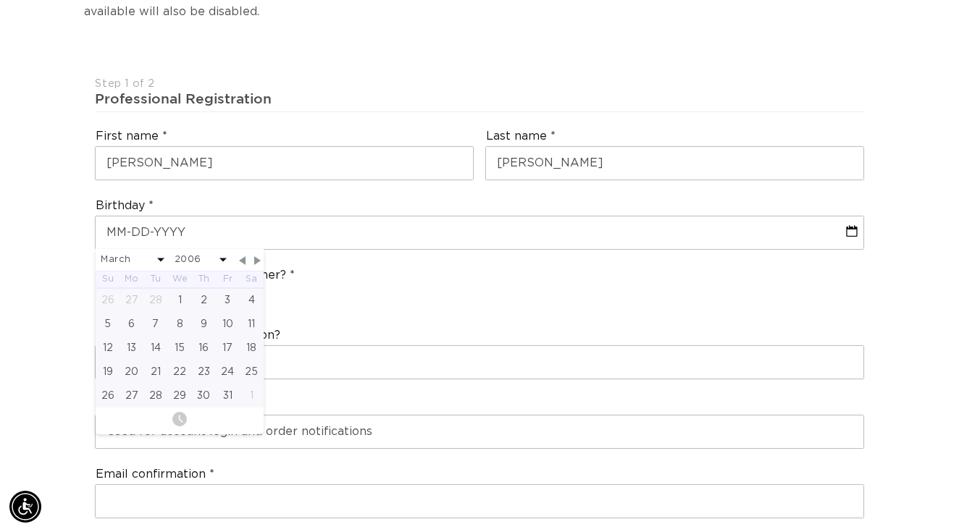
scroll to position [0, 1712]
click at [187, 385] on div "29" at bounding box center [179, 396] width 24 height 24
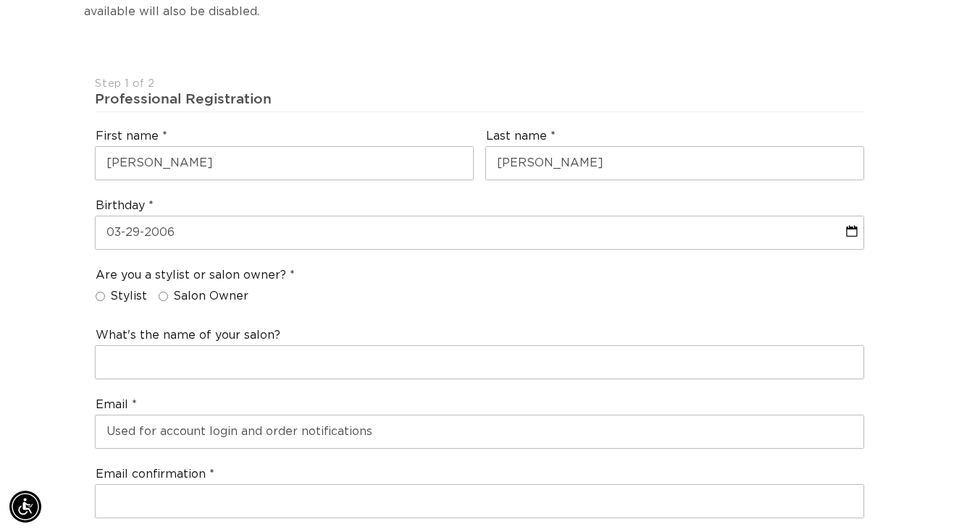
scroll to position [0, 0]
click at [159, 292] on input "Salon Owner" at bounding box center [163, 296] width 9 height 9
radio input "true"
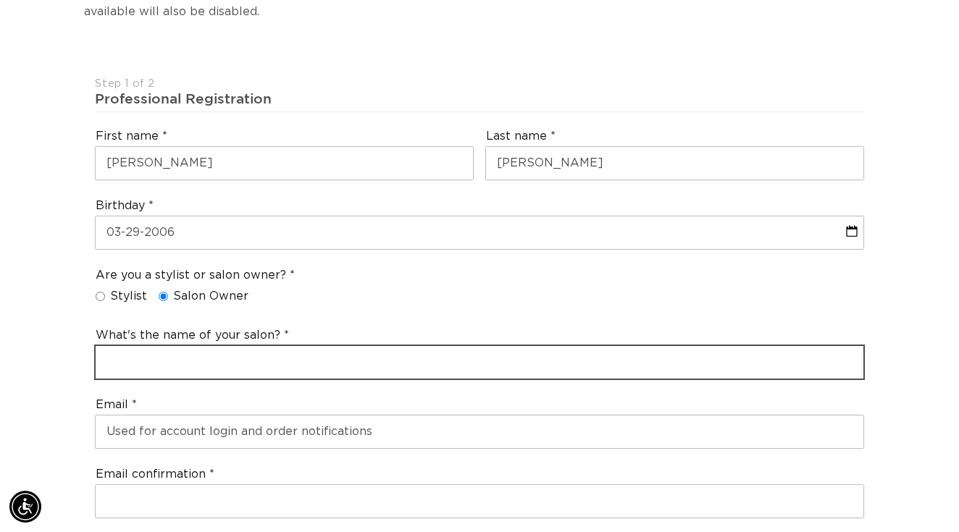
click at [149, 367] on input "text" at bounding box center [479, 362] width 767 height 33
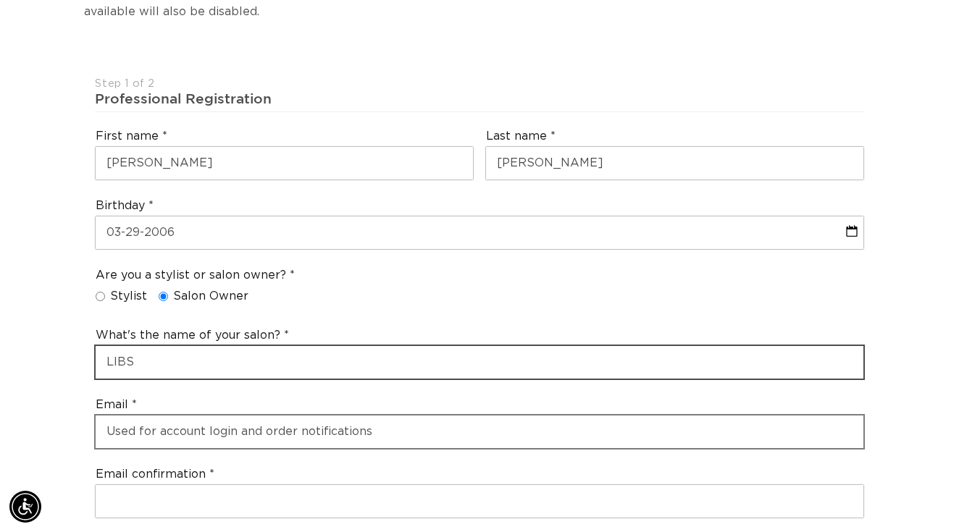
type input "LIBS"
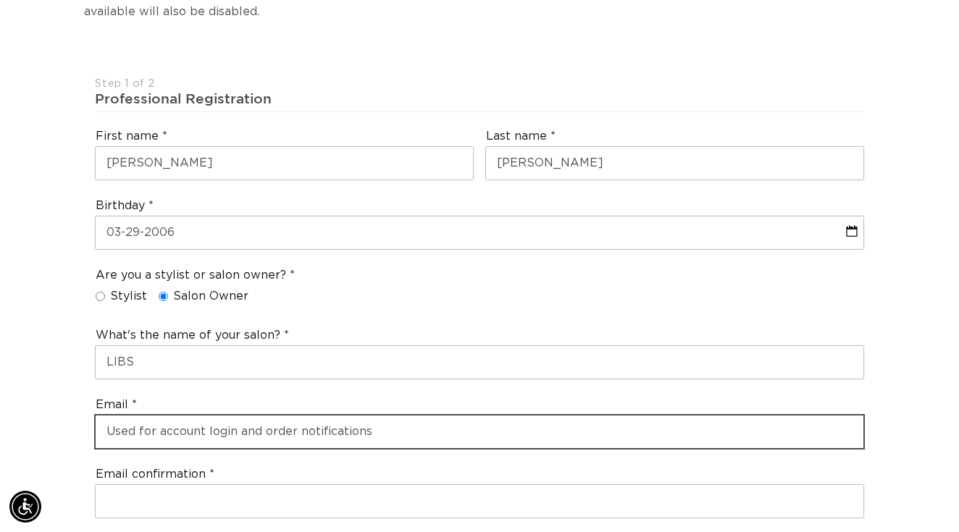
click at [183, 416] on input "email" at bounding box center [479, 432] width 767 height 33
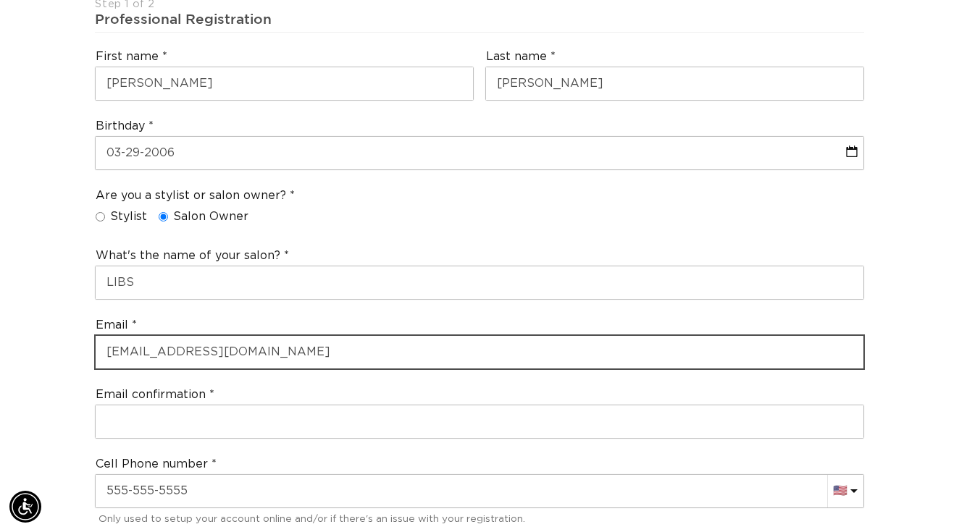
scroll to position [431, 0]
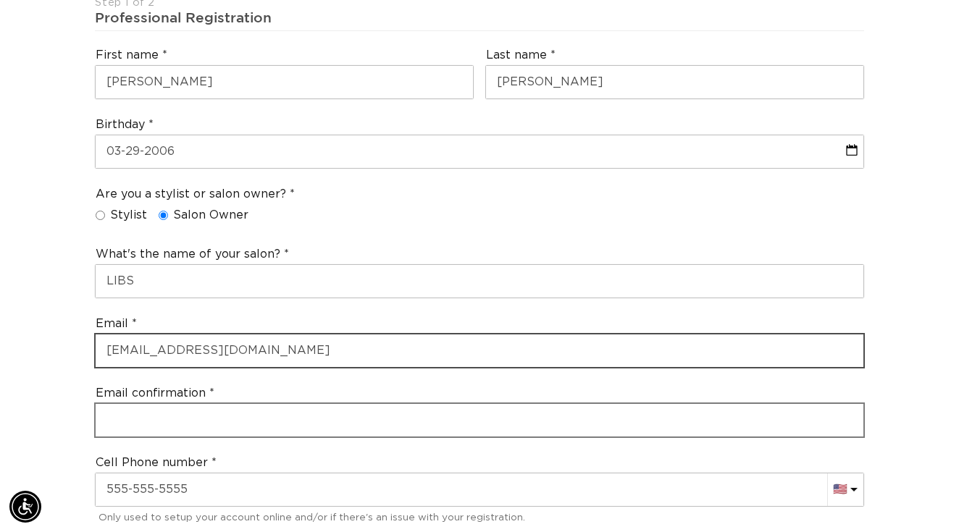
type input "[EMAIL_ADDRESS][DOMAIN_NAME]"
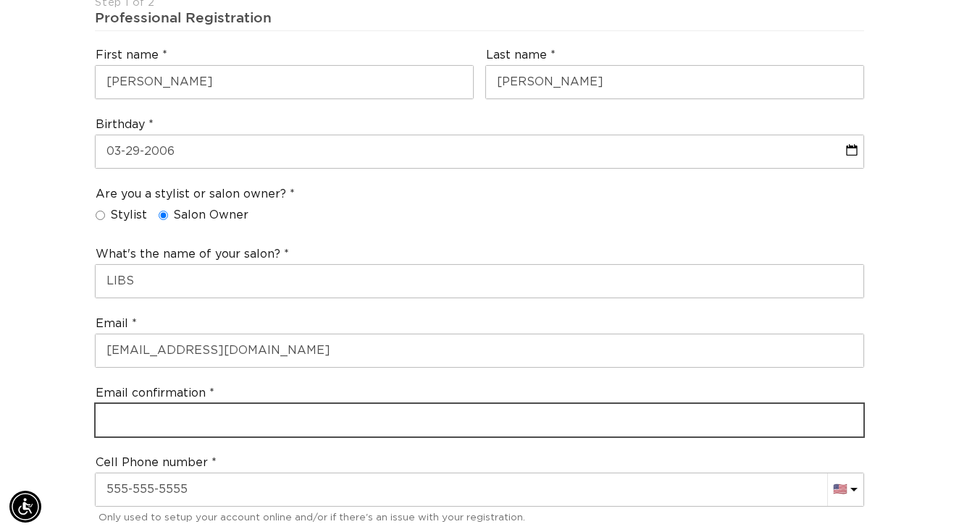
click at [138, 404] on input "email" at bounding box center [479, 420] width 767 height 33
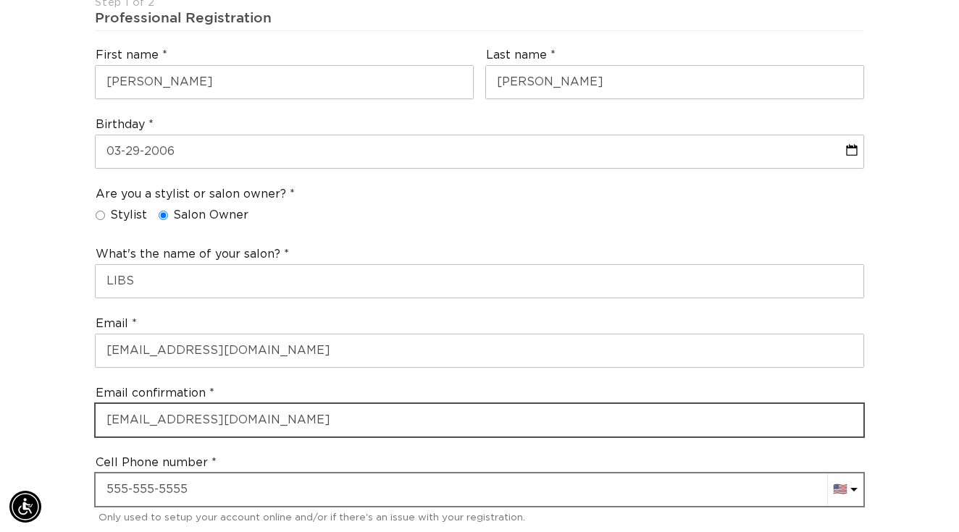
scroll to position [0, 856]
type input "[EMAIL_ADDRESS][DOMAIN_NAME]"
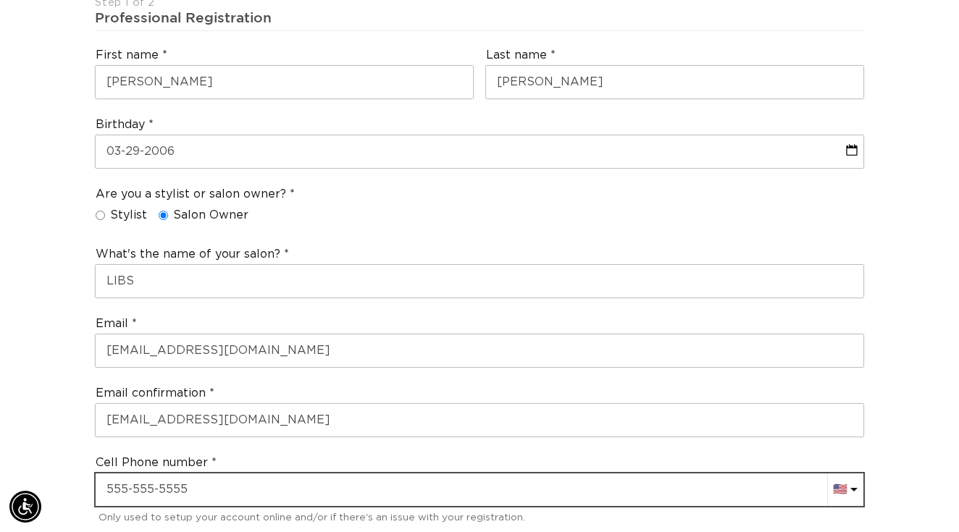
click at [180, 477] on input "text" at bounding box center [479, 490] width 767 height 33
type input "[PHONE_NUMBER]"
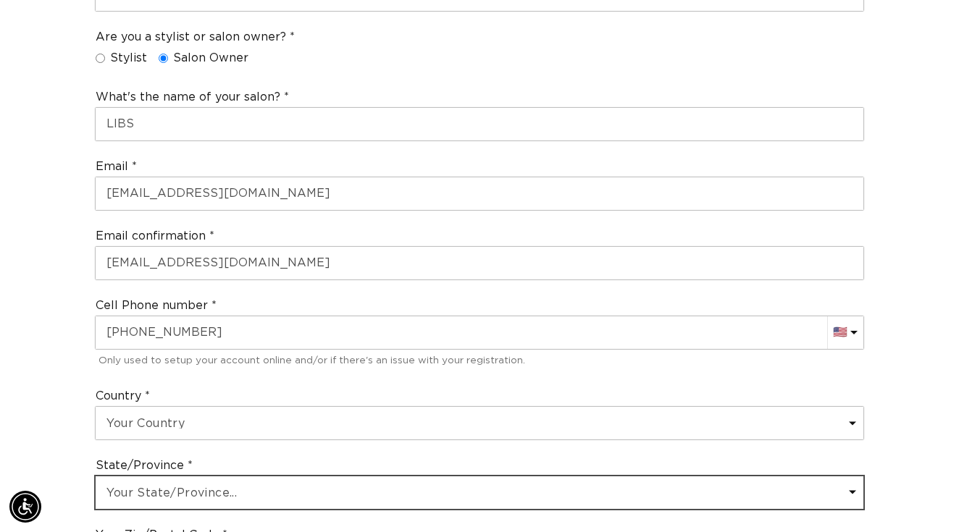
select select "[US_STATE]"
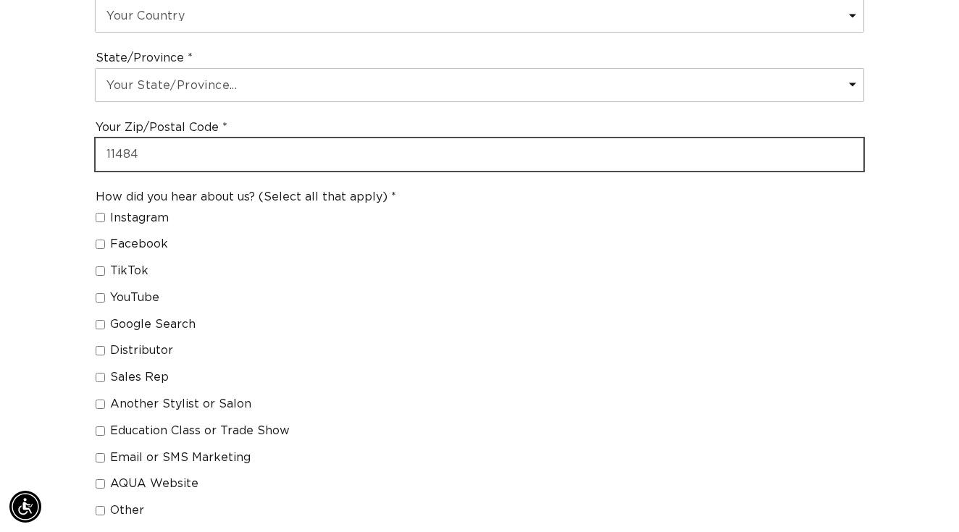
type input "11484"
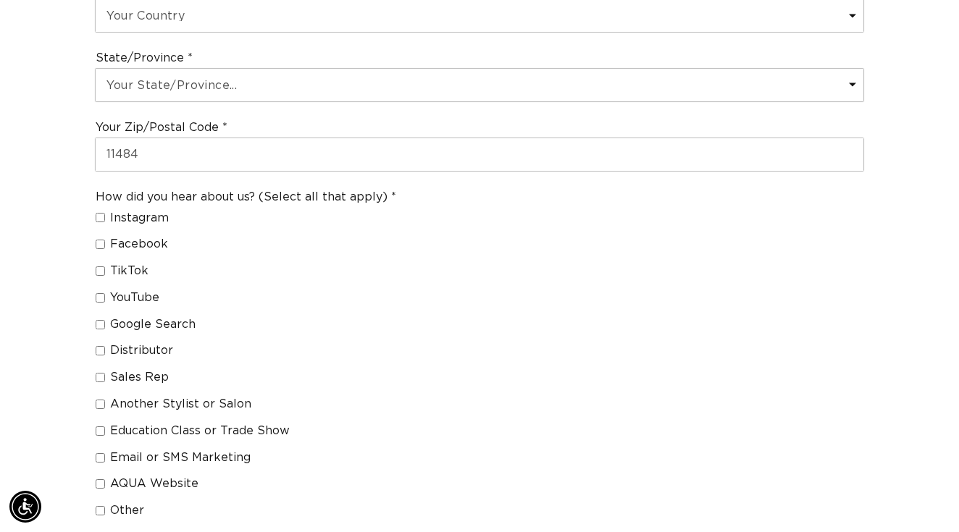
click at [101, 400] on input "Another Stylist or Salon" at bounding box center [100, 404] width 9 height 9
checkbox input "true"
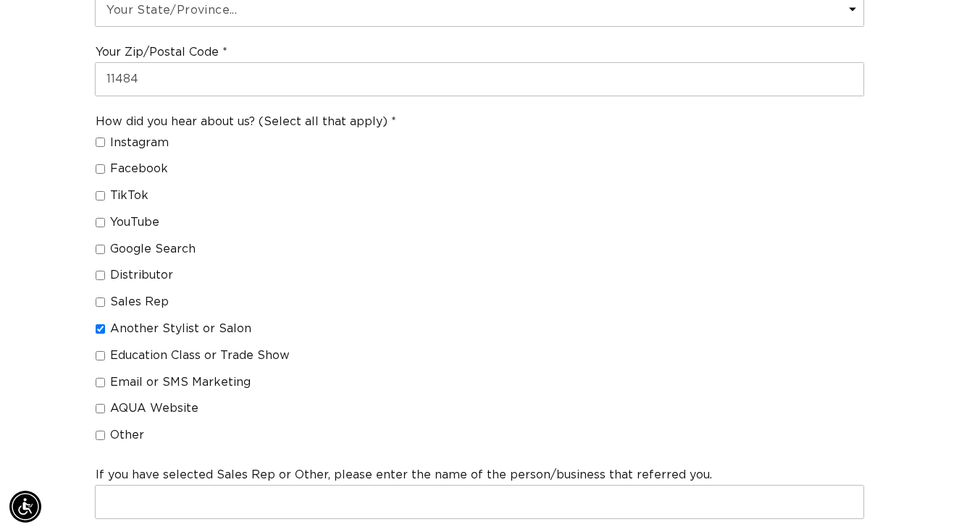
scroll to position [1072, 0]
click at [103, 351] on input "Education Class or Trade Show" at bounding box center [100, 355] width 9 height 9
checkbox input "true"
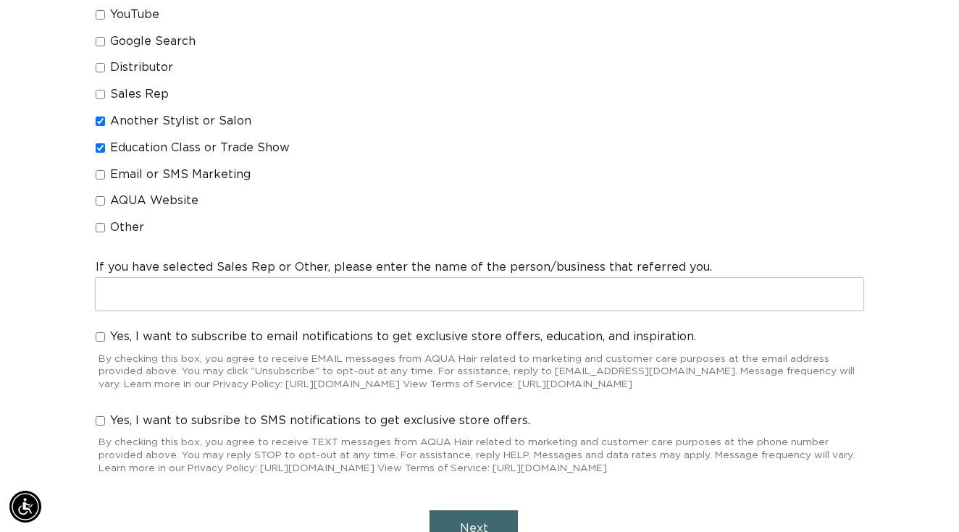
scroll to position [1286, 0]
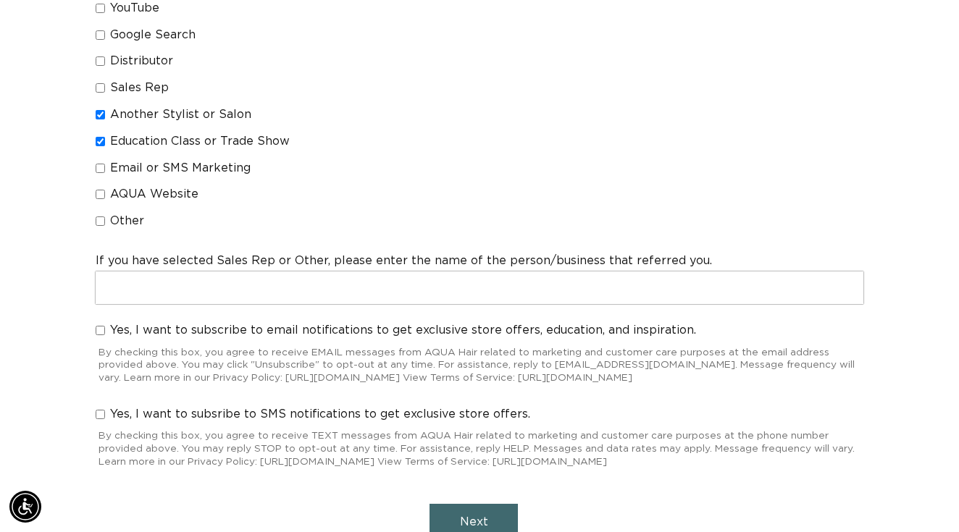
click at [105, 317] on div "Yes, I want to subscribe to email notifications to get exclusive store offers, …" at bounding box center [479, 356] width 780 height 78
click at [104, 323] on label "Yes, I want to subscribe to email notifications to get exclusive store offers, …" at bounding box center [396, 330] width 600 height 15
click at [104, 326] on input "Yes, I want to subscribe to email notifications to get exclusive store offers, …" at bounding box center [100, 330] width 9 height 9
checkbox input "true"
click at [104, 410] on input "Yes, I want to subsribe to SMS notifications to get exclusive store offers." at bounding box center [100, 414] width 9 height 9
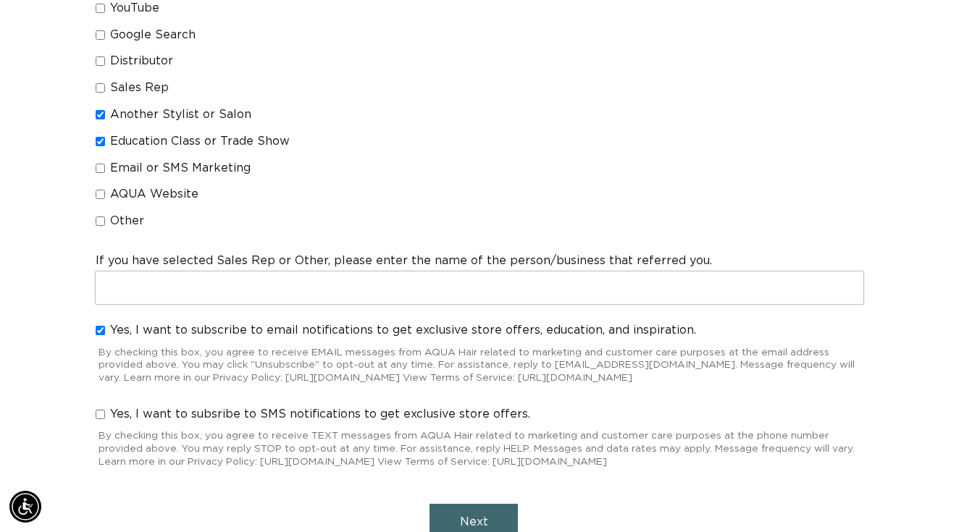
checkbox input "true"
click at [438, 509] on button "Next" at bounding box center [474, 522] width 88 height 37
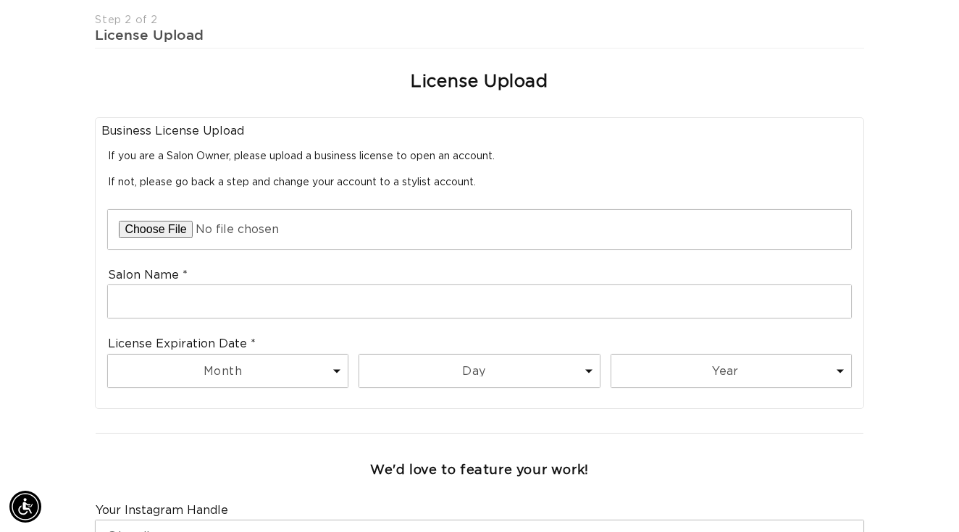
scroll to position [0, 0]
